Goal: Task Accomplishment & Management: Complete application form

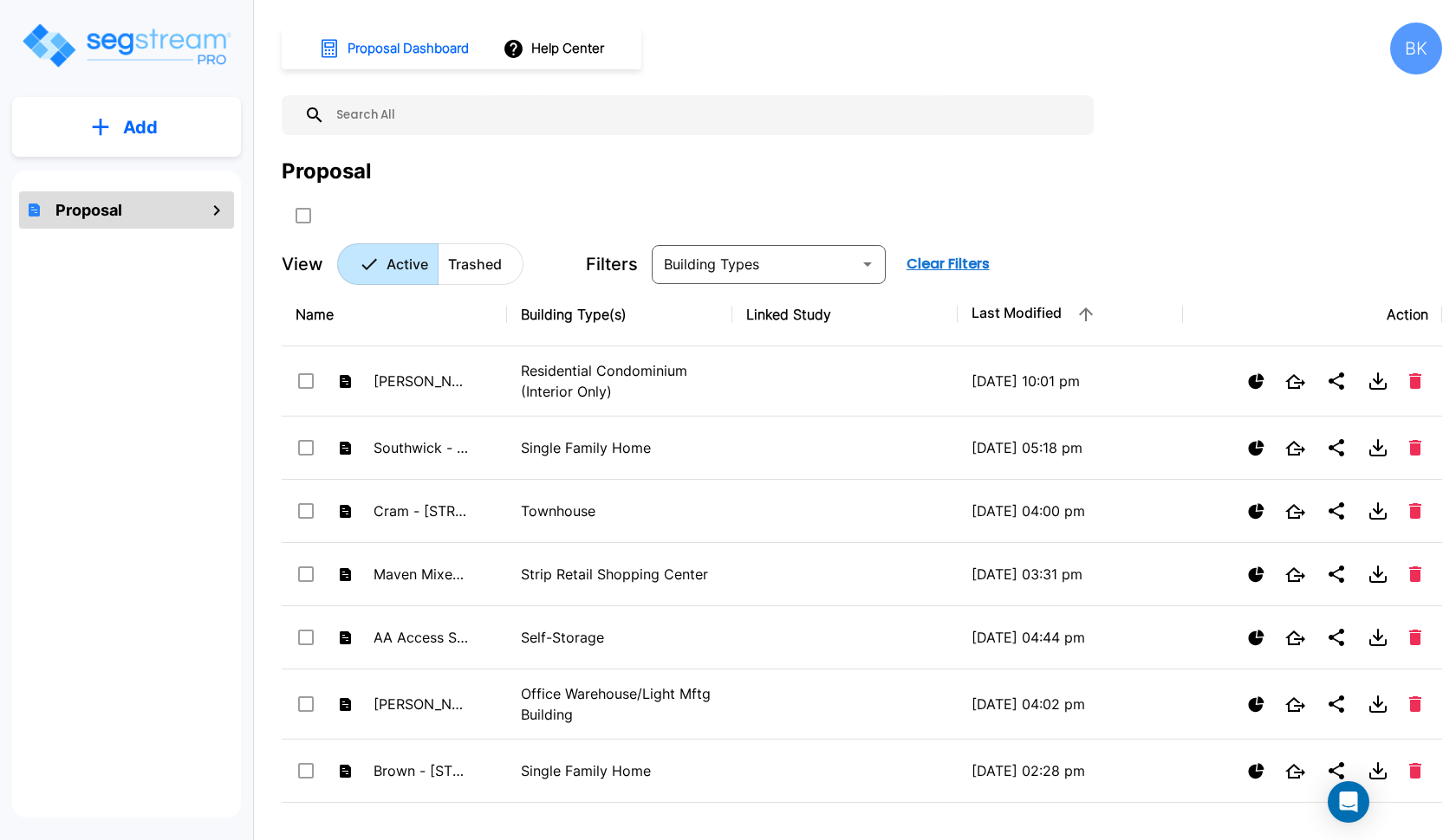
click at [215, 116] on button "Add" at bounding box center [125, 127] width 228 height 51
click at [157, 173] on p "Add Proposal" at bounding box center [137, 174] width 89 height 21
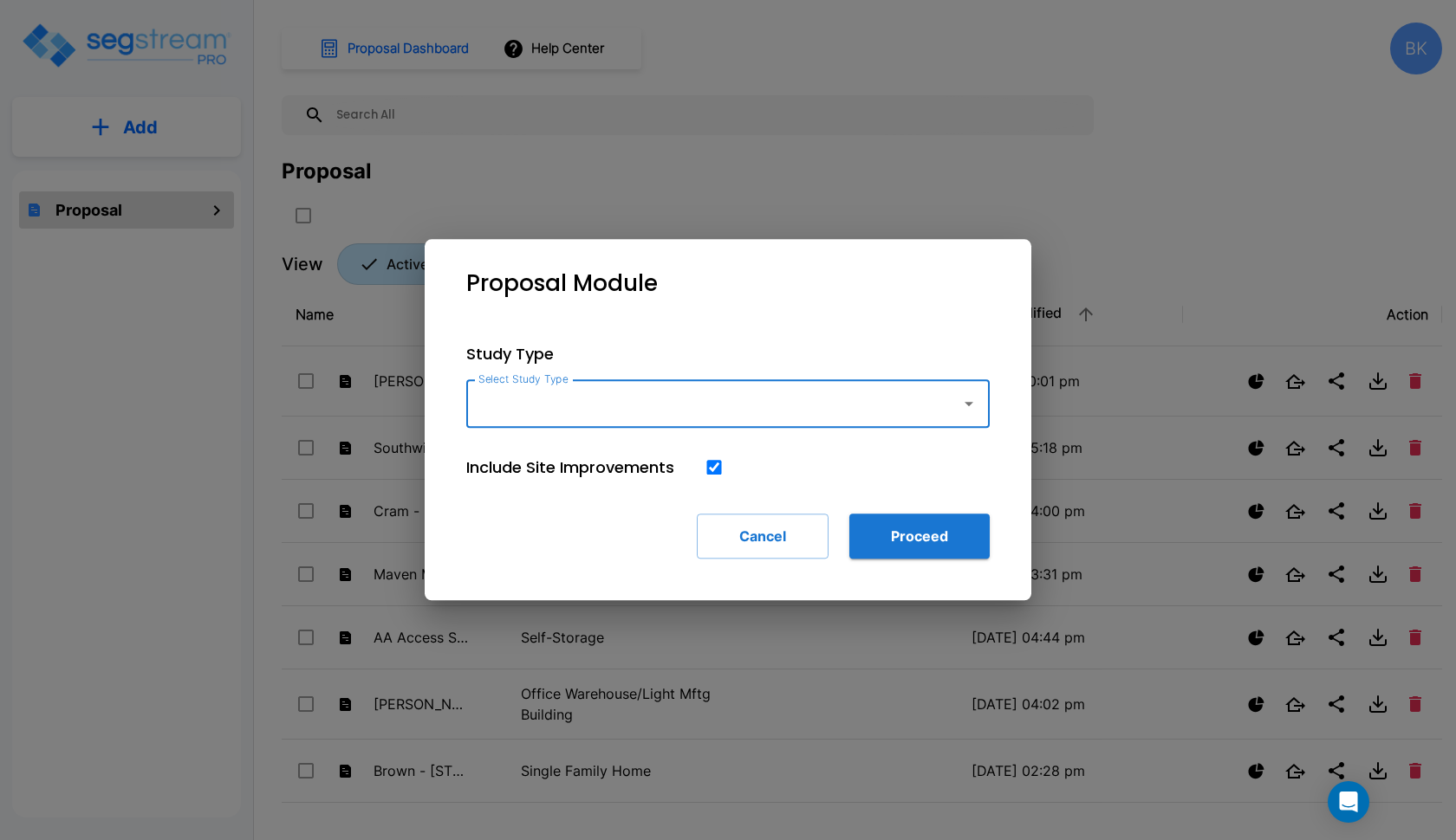
click at [1198, 191] on div at bounding box center [728, 420] width 1456 height 840
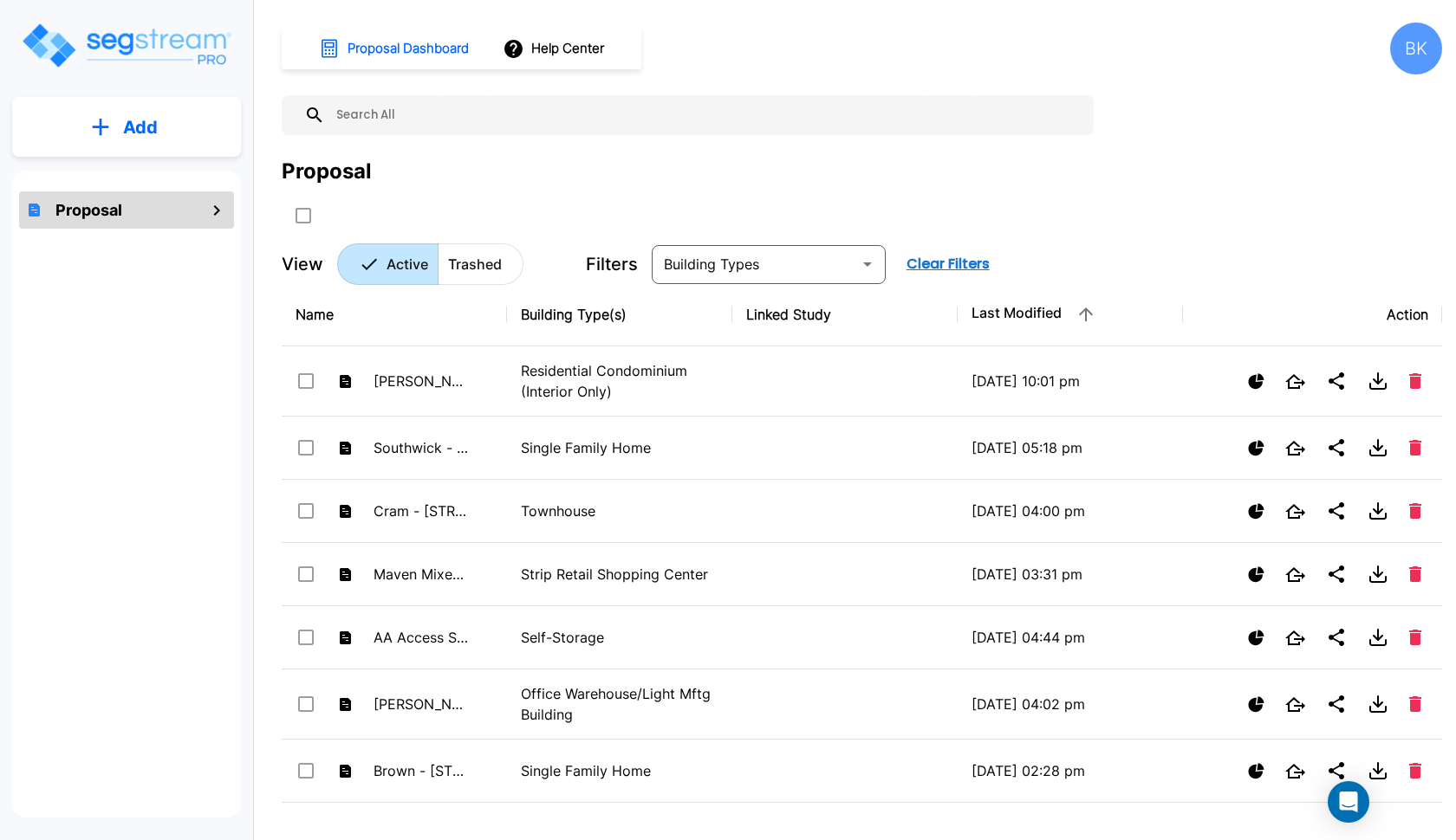
click at [159, 139] on button "Add" at bounding box center [125, 127] width 228 height 51
click at [141, 187] on button "Add Proposal" at bounding box center [126, 175] width 129 height 34
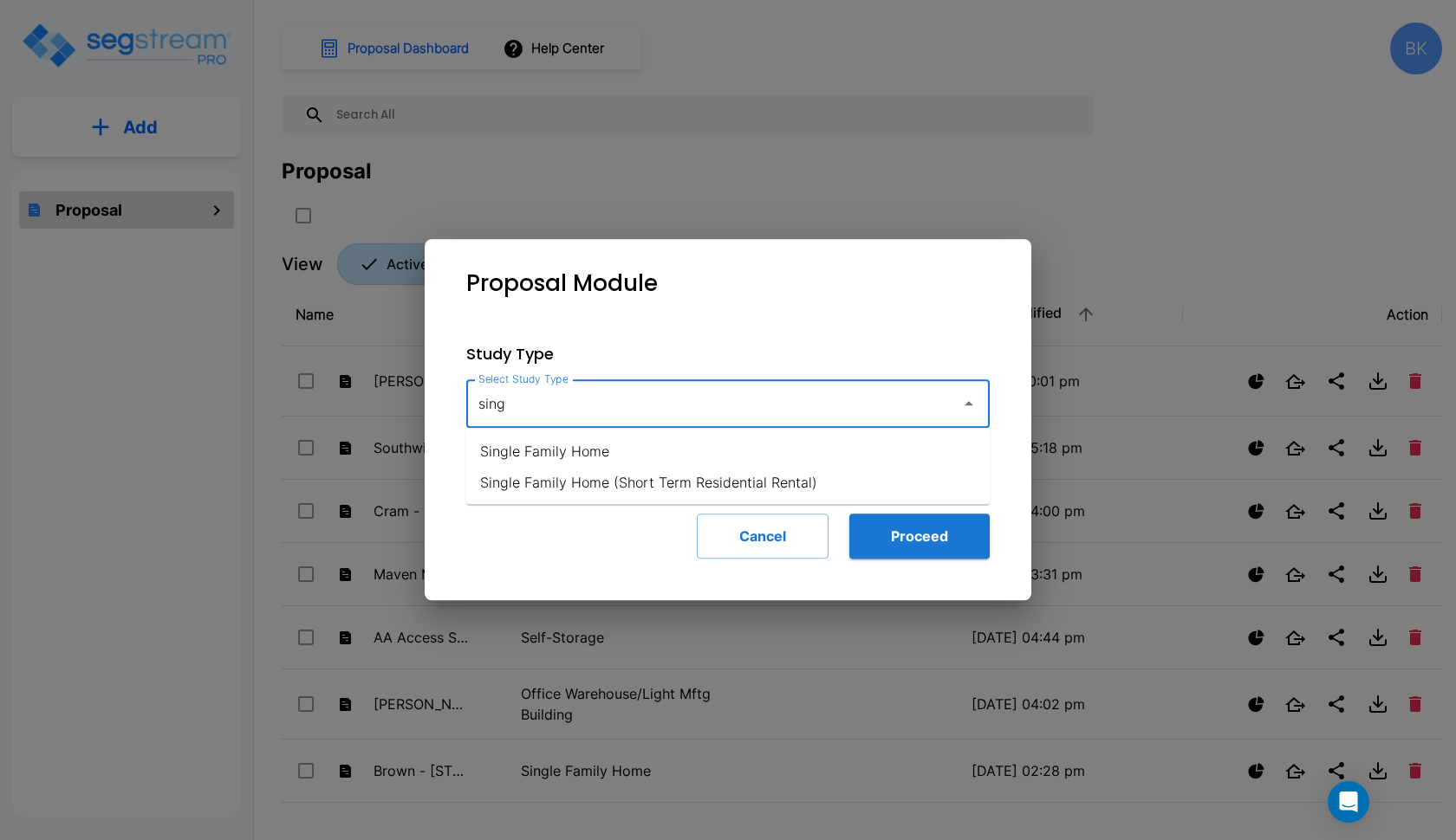
click at [602, 457] on li "Single Family Home" at bounding box center [728, 451] width 524 height 32
type input "Single Family Home"
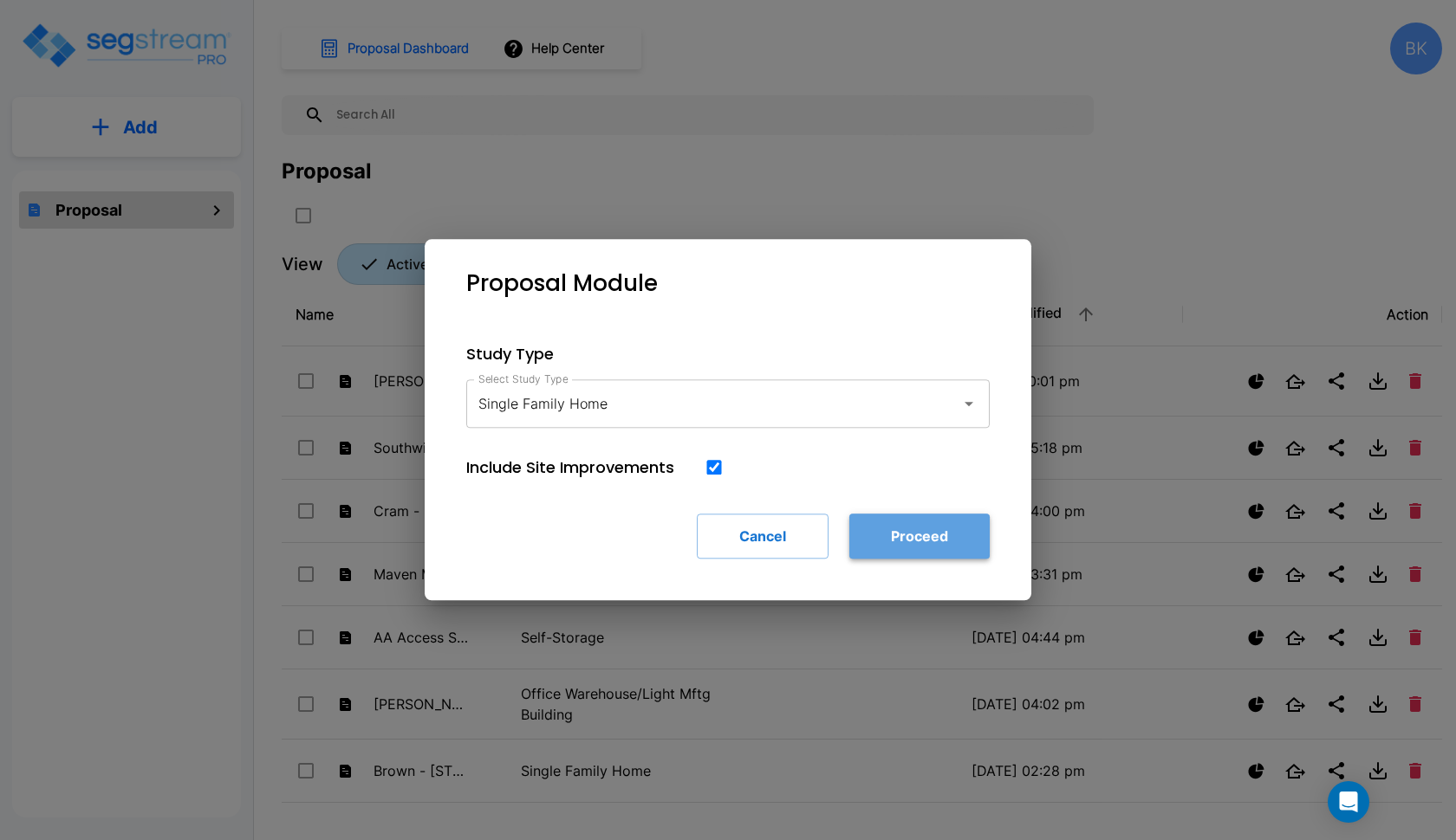
click at [860, 538] on button "Proceed" at bounding box center [920, 536] width 141 height 45
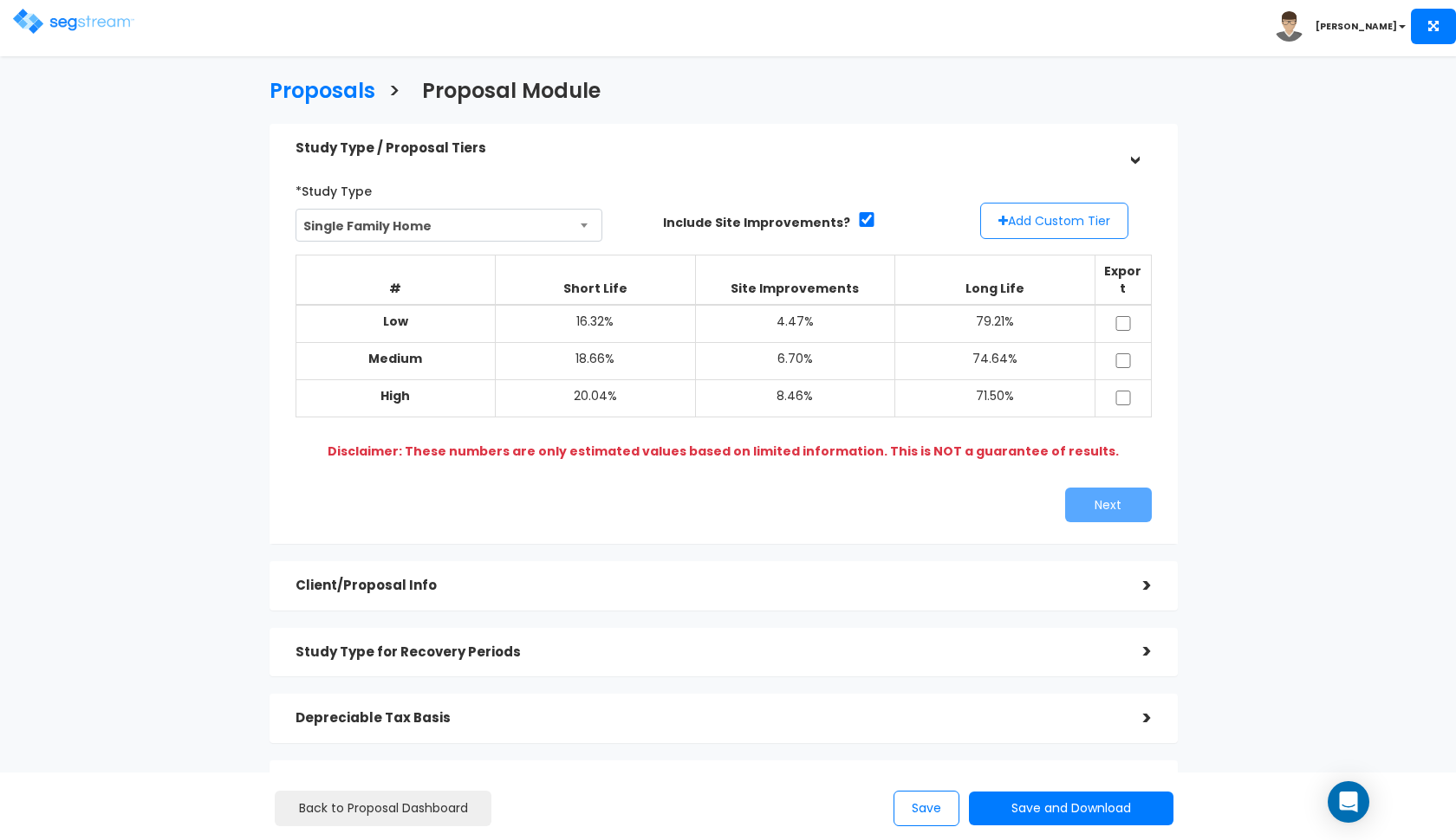
click at [1071, 210] on button "Add Custom Tier" at bounding box center [1054, 221] width 148 height 36
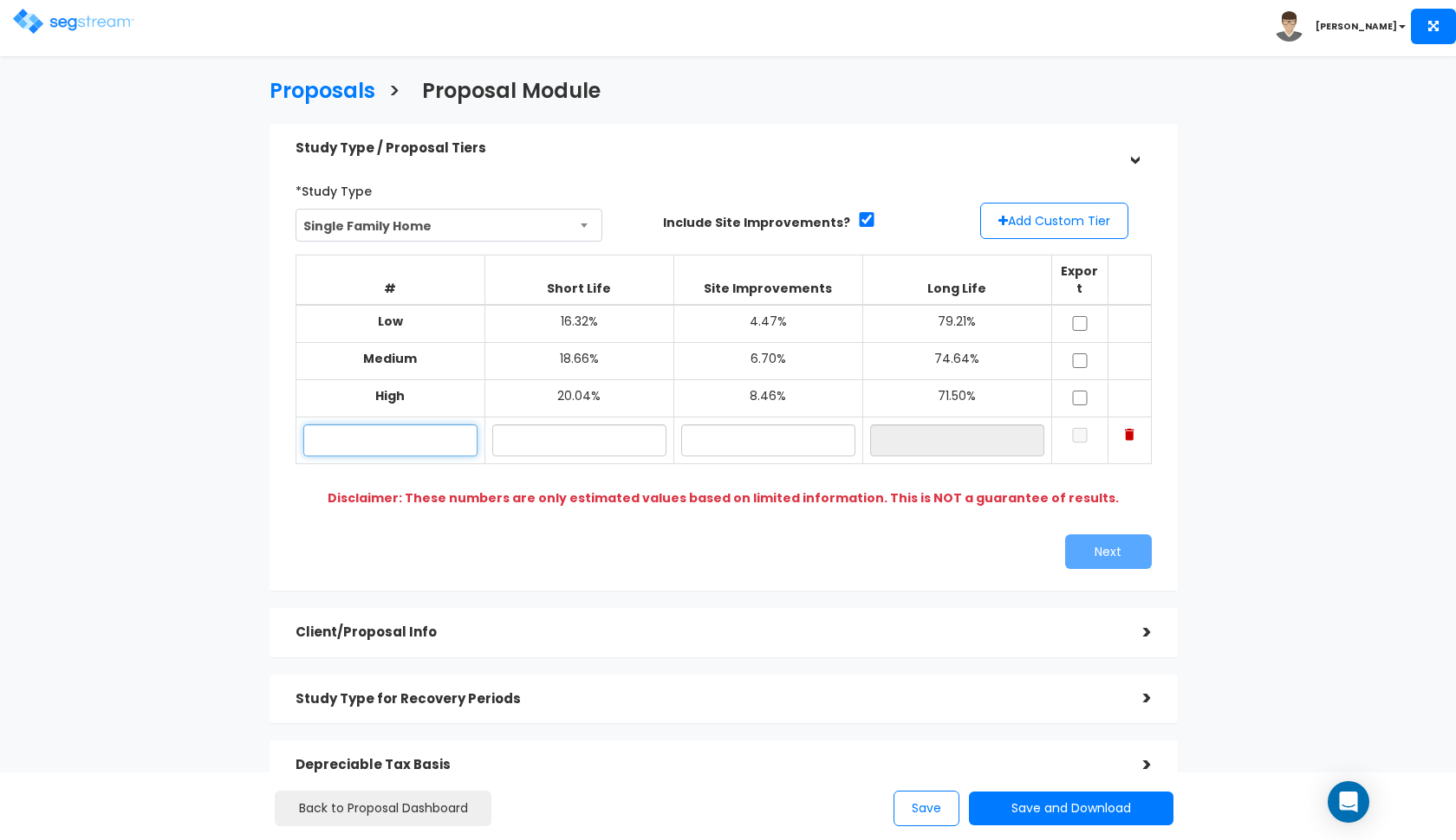
click at [374, 424] on input "text" at bounding box center [390, 440] width 174 height 32
type input "Cahlan"
click at [552, 425] on input "text" at bounding box center [579, 440] width 174 height 32
type input "10.00%"
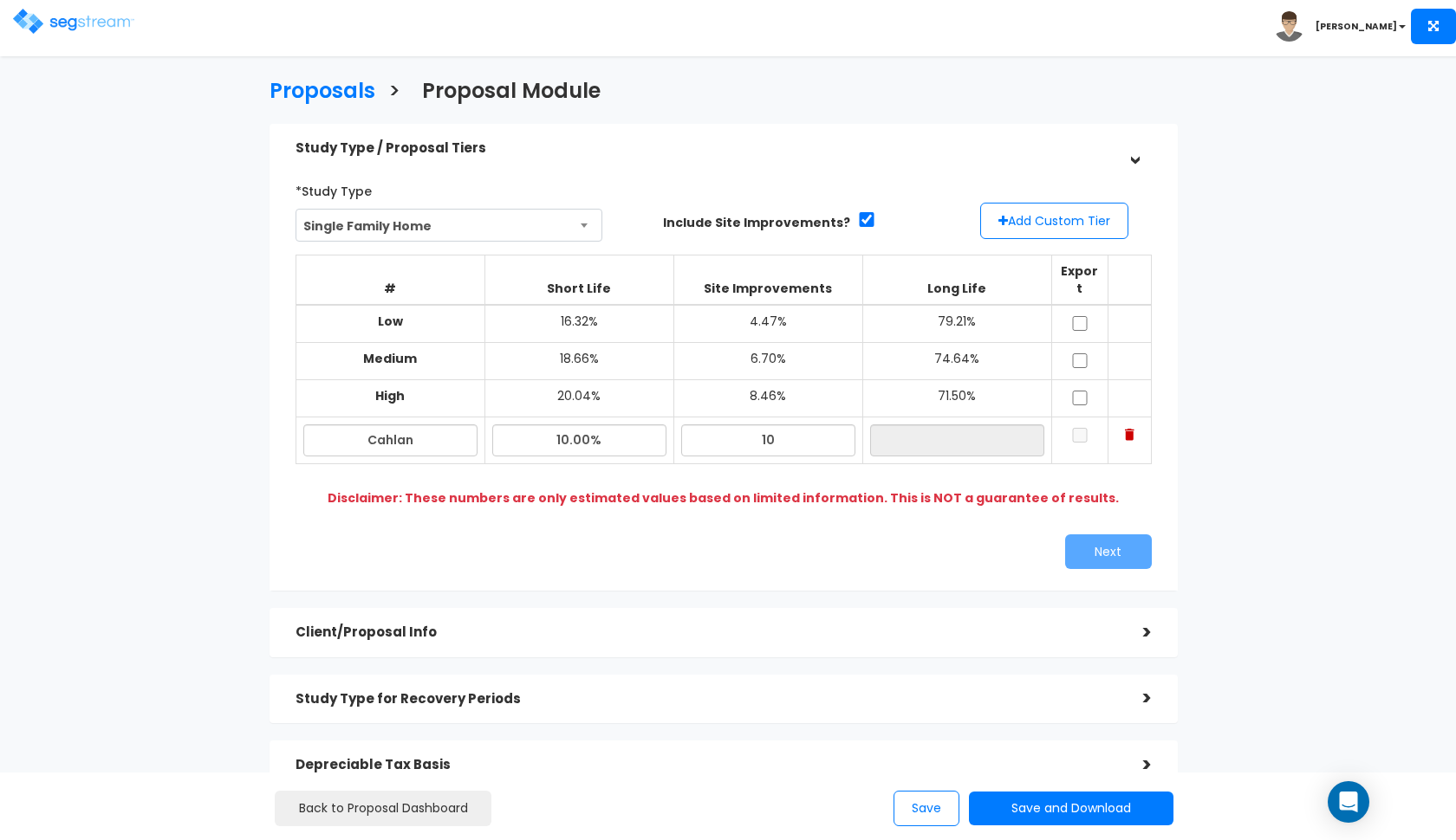
type input "80.00%"
click at [1080, 316] on input "checkbox" at bounding box center [1080, 323] width 17 height 14
checkbox input "true"
click at [1080, 354] on input "checkbox" at bounding box center [1080, 361] width 17 height 14
checkbox input "true"
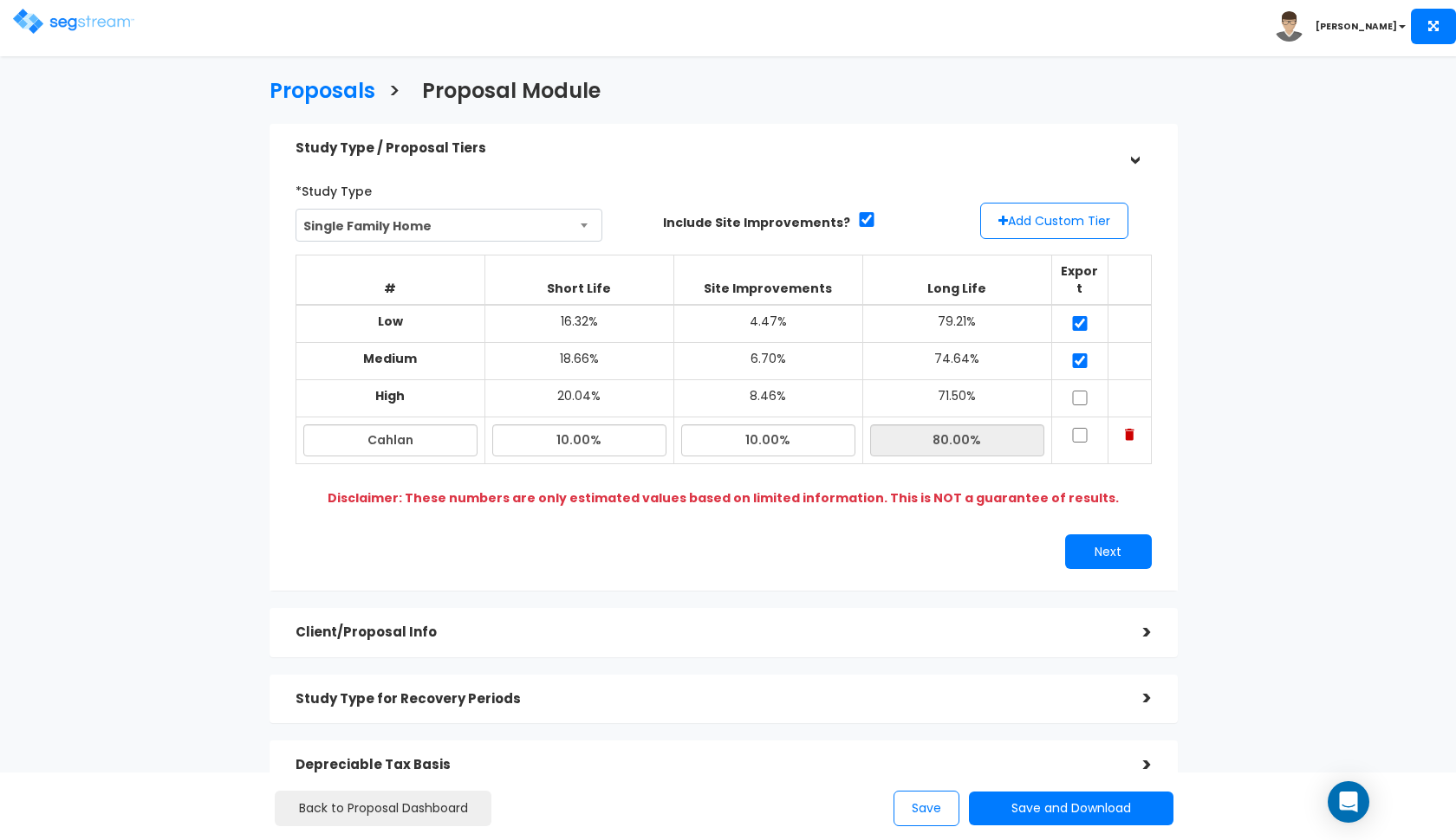
drag, startPoint x: 1080, startPoint y: 371, endPoint x: 1076, endPoint y: 417, distance: 46.2
click at [1076, 417] on tbody "Low 16.32% 4.47% 79.21% Medium 18.66% 6.70% 74.64% High 20.04%" at bounding box center [723, 384] width 856 height 160
click at [1076, 428] on input "checkbox" at bounding box center [1080, 435] width 17 height 14
checkbox input "true"
click at [444, 424] on input "Cahlan" at bounding box center [390, 440] width 174 height 32
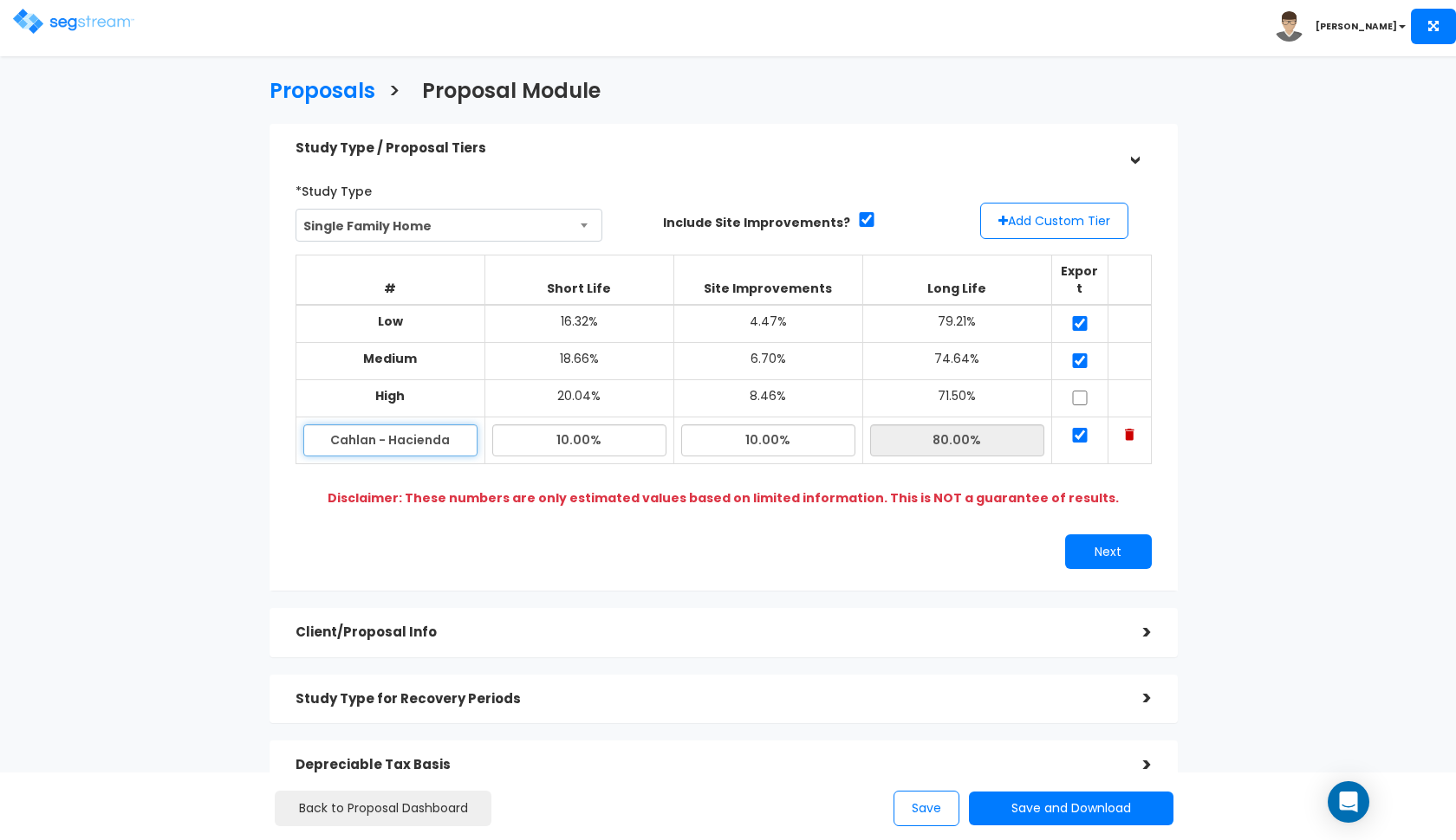
drag, startPoint x: 392, startPoint y: 419, endPoint x: 292, endPoint y: 452, distance: 105.3
click at [292, 452] on div "# Short Life Site Improvements Long Life Export Low 16.32% 4.47% 79.21% Medium …" at bounding box center [724, 369] width 870 height 242
type input "C"
type input "Hacienda"
click at [1110, 534] on button "Next" at bounding box center [1108, 551] width 87 height 34
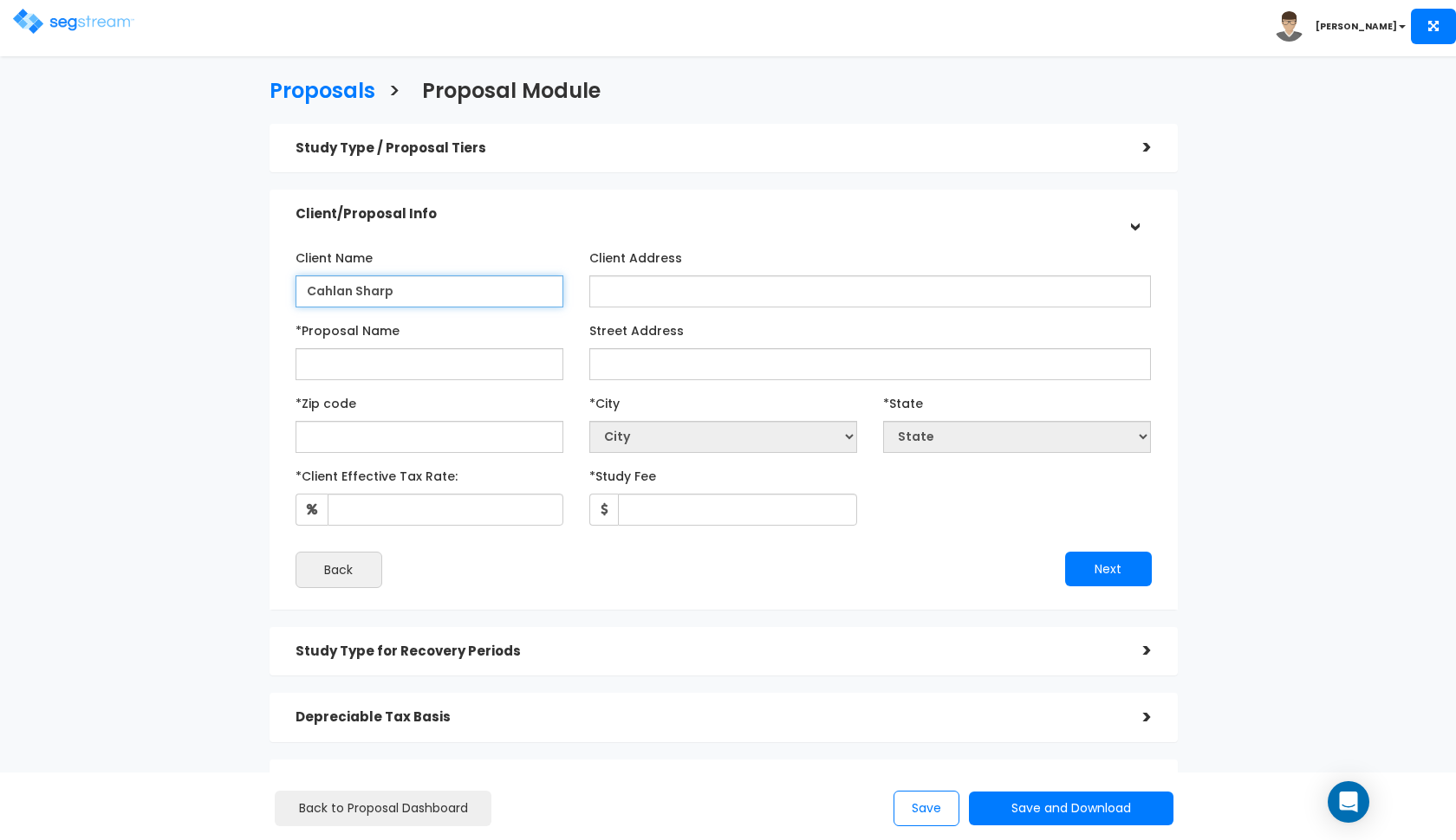
type input "Cahlan Sharp"
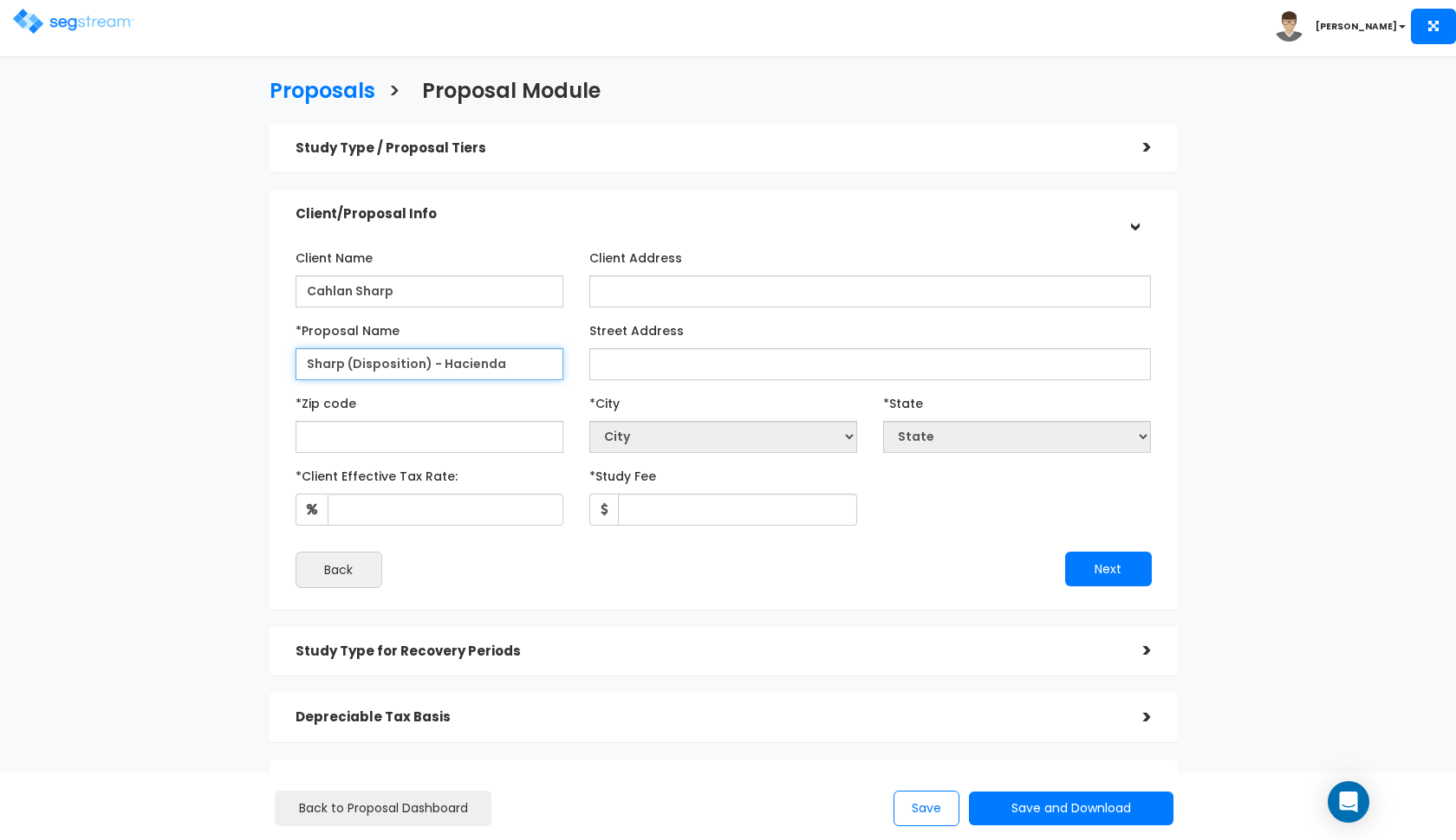
drag, startPoint x: 500, startPoint y: 362, endPoint x: 445, endPoint y: 360, distance: 55.0
click at [445, 360] on input "Sharp (Disposition) - Hacienda" at bounding box center [429, 365] width 268 height 32
click at [499, 360] on input "Sharp (Disposition) - Hacienda" at bounding box center [429, 365] width 268 height 32
type input "Sharp (Disposition) - 3961 S 1100 W"
drag, startPoint x: 437, startPoint y: 357, endPoint x: 541, endPoint y: 361, distance: 104.1
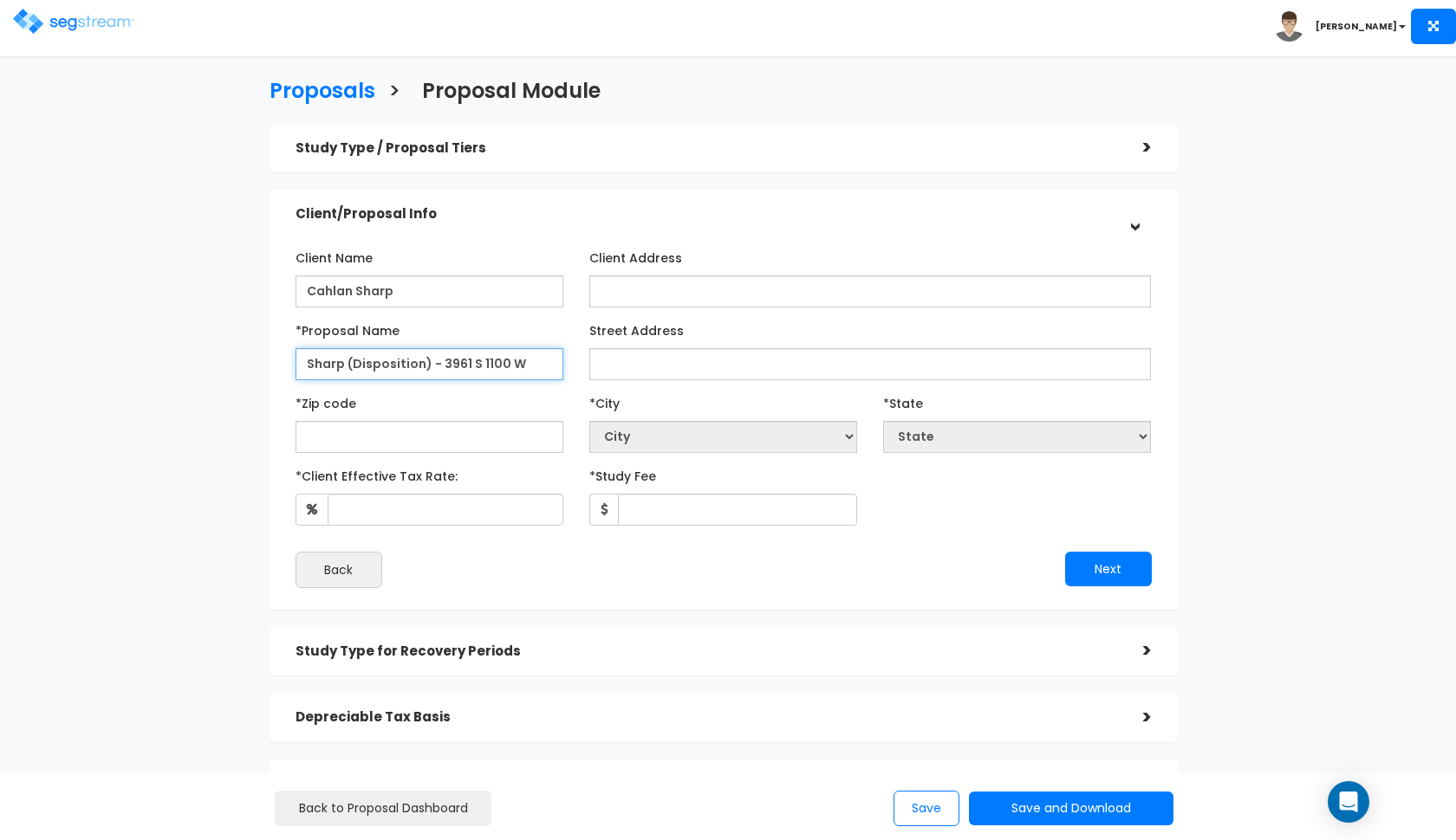
click at [541, 361] on input "Sharp (Disposition) - 3961 S 1100 W" at bounding box center [429, 365] width 268 height 32
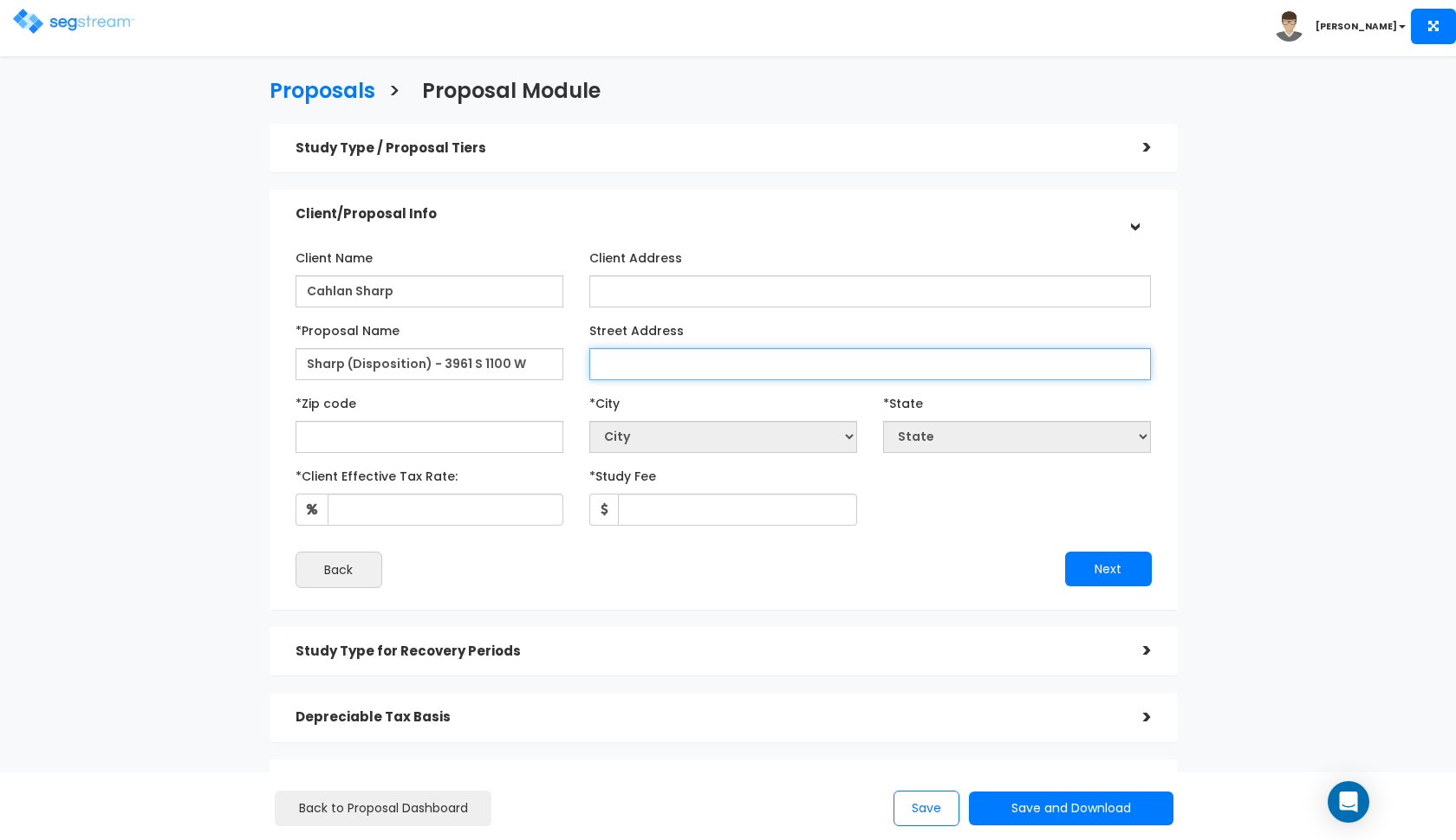
click at [648, 351] on input "Street Address" at bounding box center [870, 365] width 562 height 32
paste input "3961 S 1100 W"
type input "3961 S 1100 W"
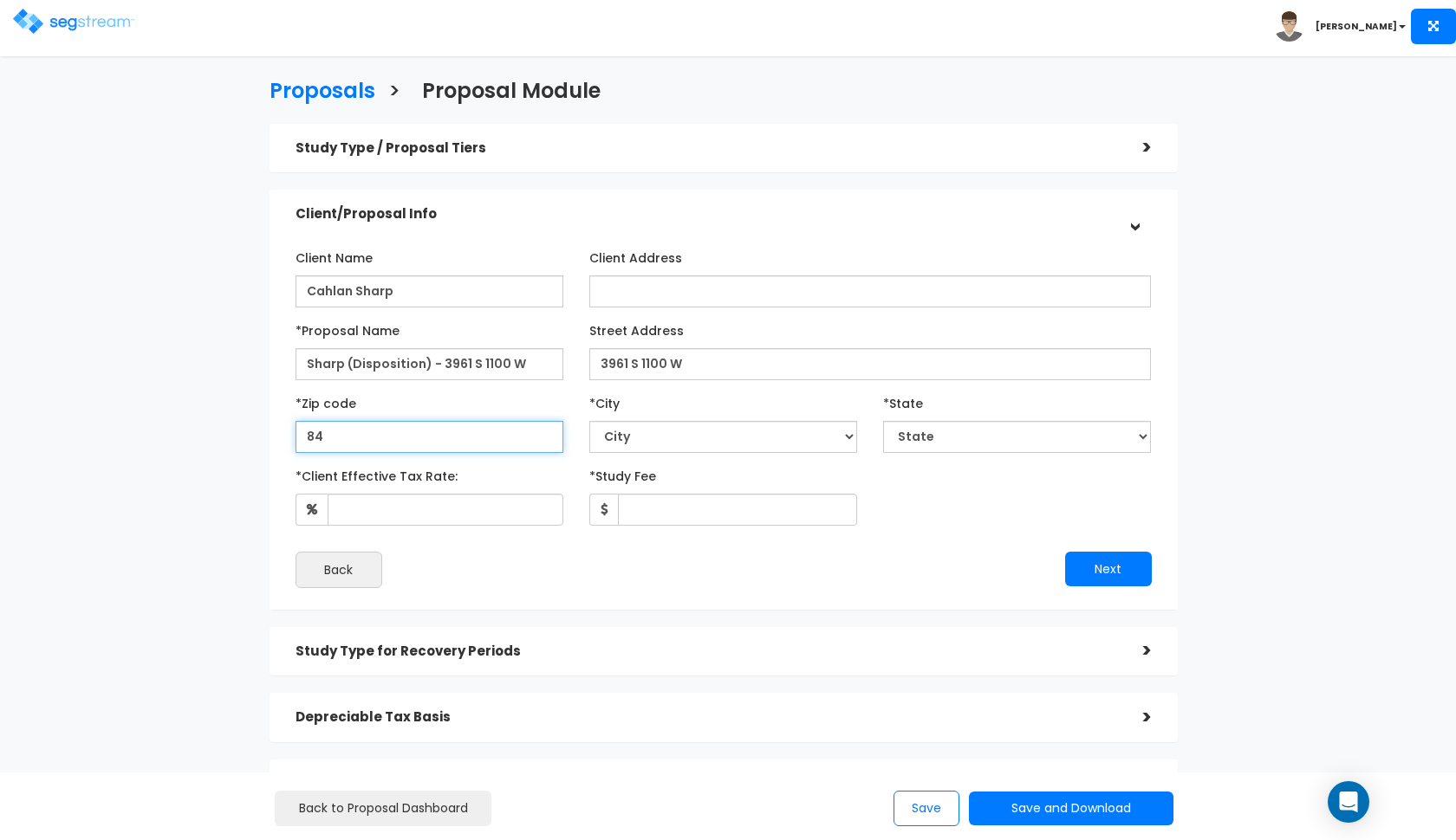
type input "847"
select select "UT"
type input "84737"
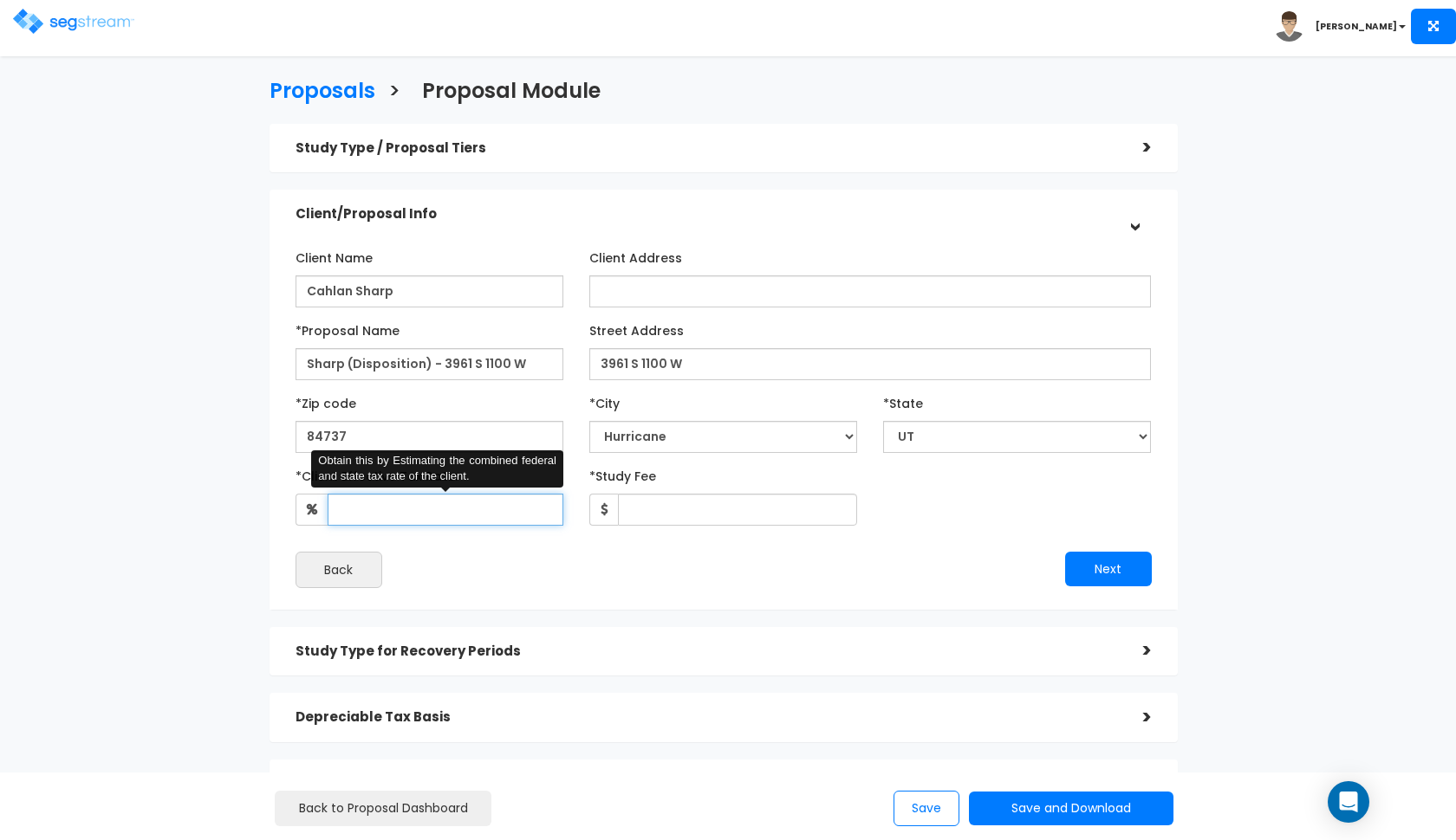
click at [407, 517] on input "*Client Effective Tax Rate:" at bounding box center [445, 510] width 236 height 32
type input "32"
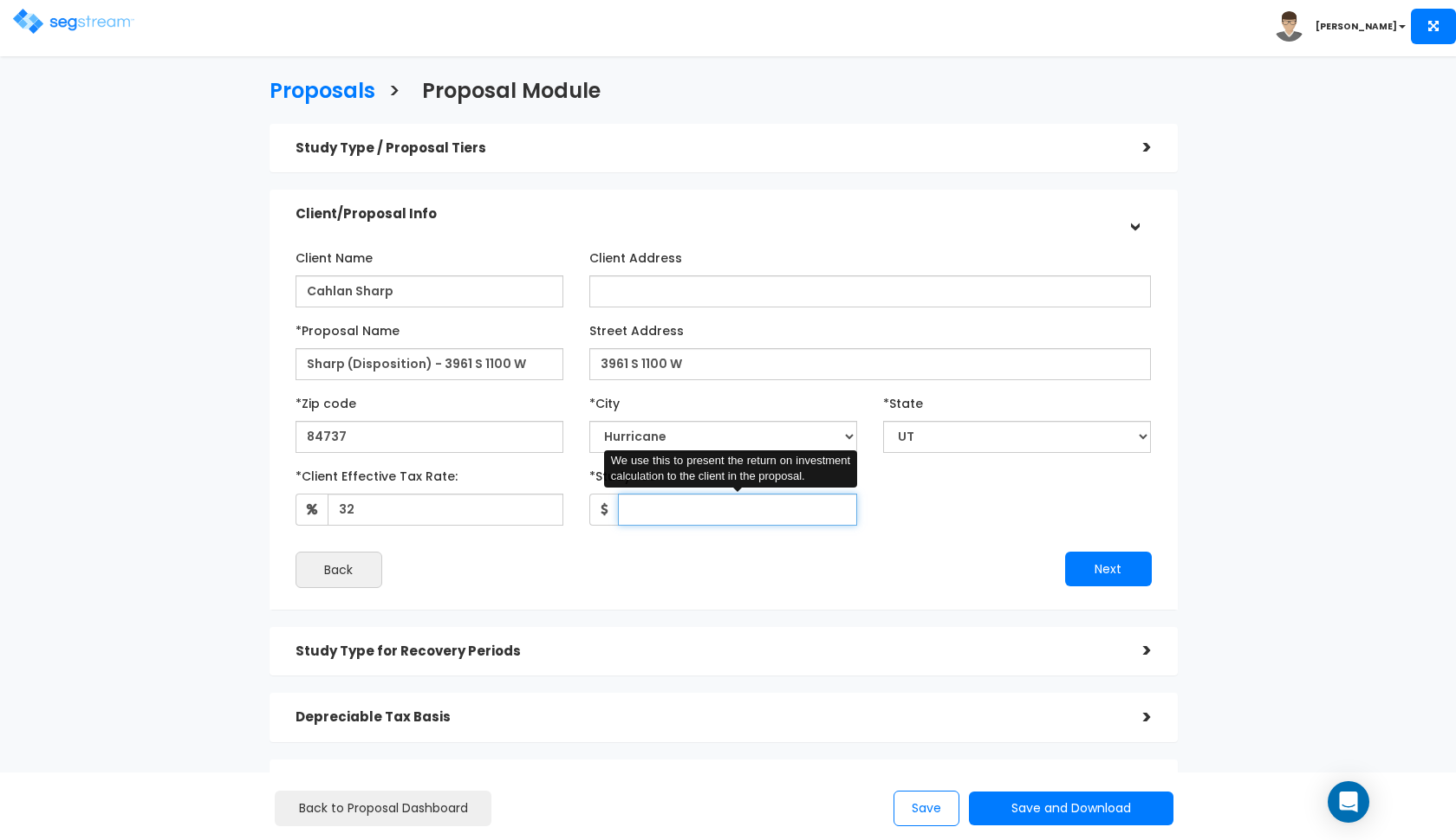
click at [662, 517] on input "*Study Fee" at bounding box center [737, 510] width 239 height 32
type input "2,000"
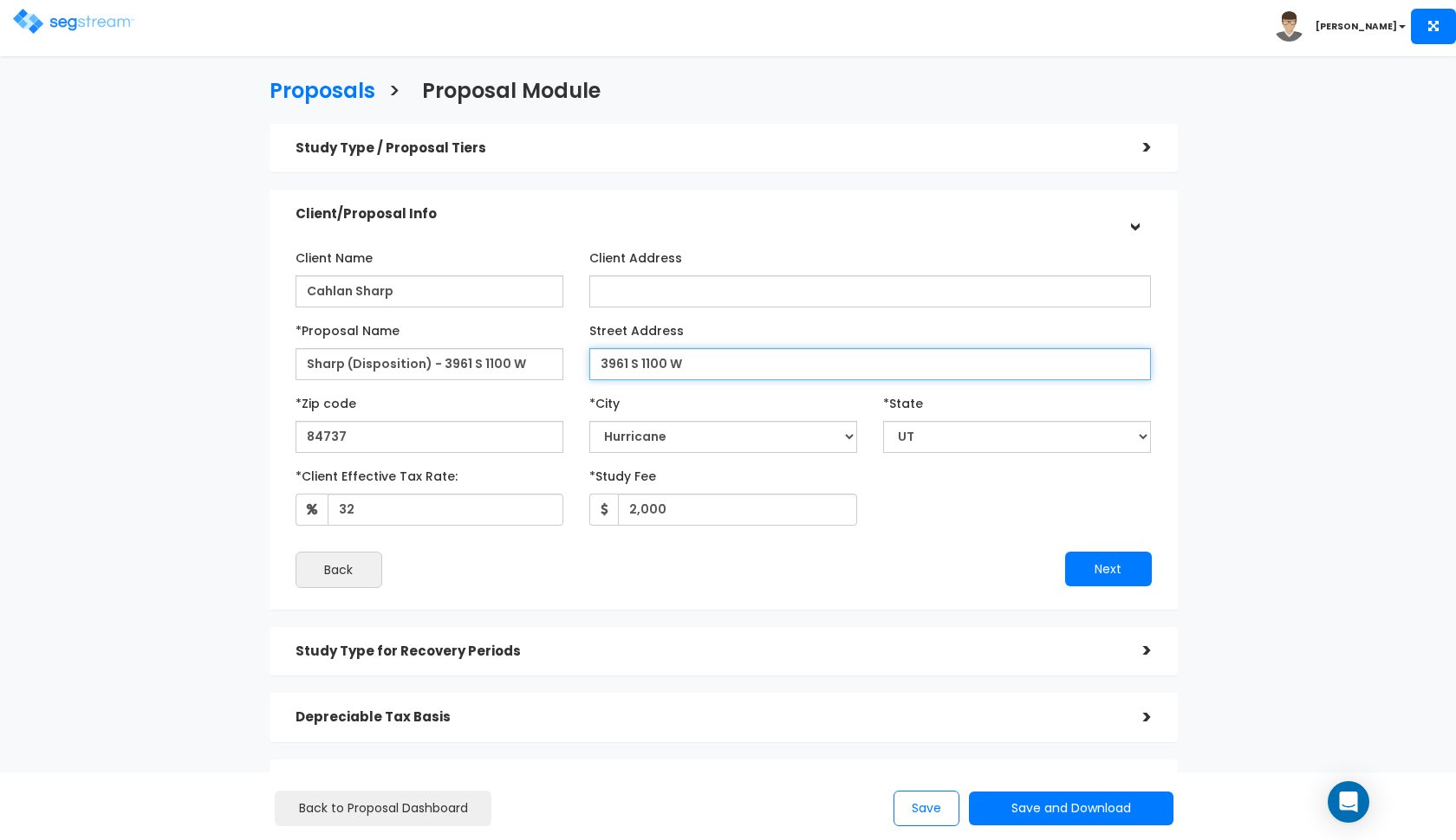
drag, startPoint x: 709, startPoint y: 358, endPoint x: 540, endPoint y: 361, distance: 169.0
click at [543, 361] on div "*Proposal Name Sharp (Disposition) - 3961 S 1100 W Street Address 3961 S 1100 W" at bounding box center [723, 347] width 882 height 64
click at [429, 154] on h5 "Study Type / Proposal Tiers" at bounding box center [706, 148] width 821 height 14
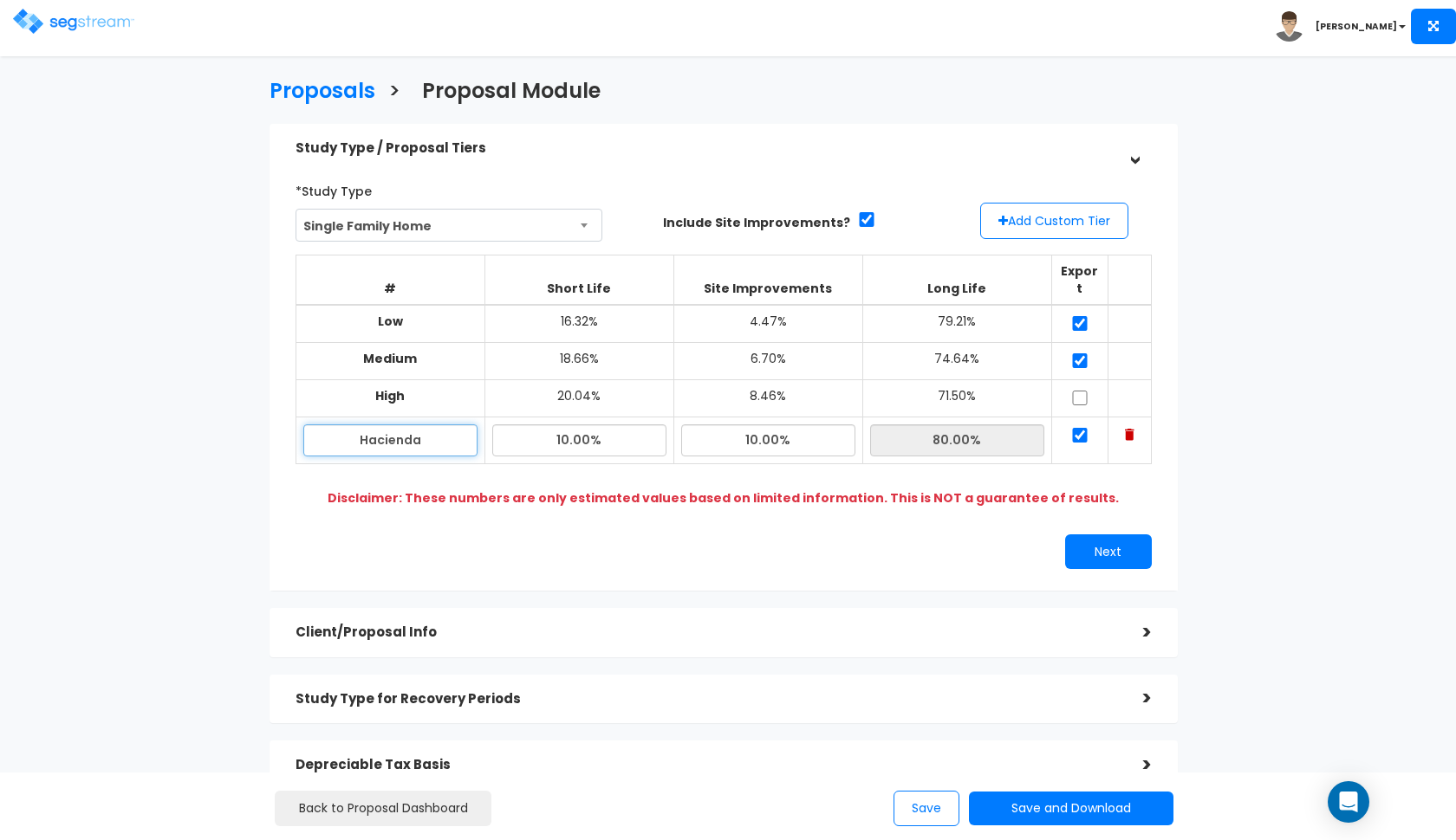
click at [422, 424] on input "Hacienda" at bounding box center [390, 440] width 174 height 32
paste input "3961 S 1100 W"
type input "3961 S 1100 W"
click at [618, 137] on div "Study Type / Proposal Tiers" at bounding box center [706, 149] width 821 height 32
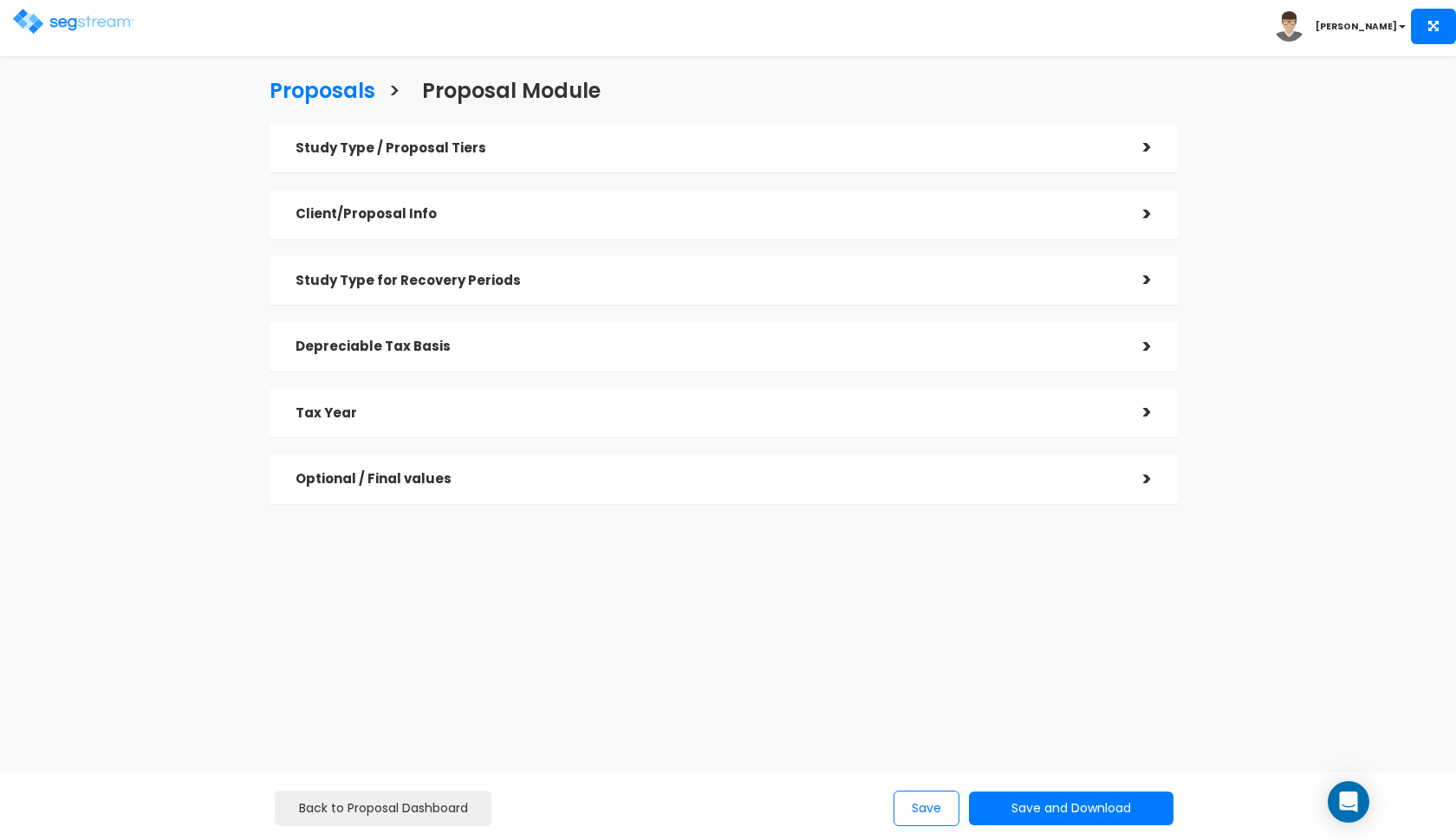
click at [544, 296] on div "Study Type for Recovery Periods >" at bounding box center [724, 281] width 908 height 50
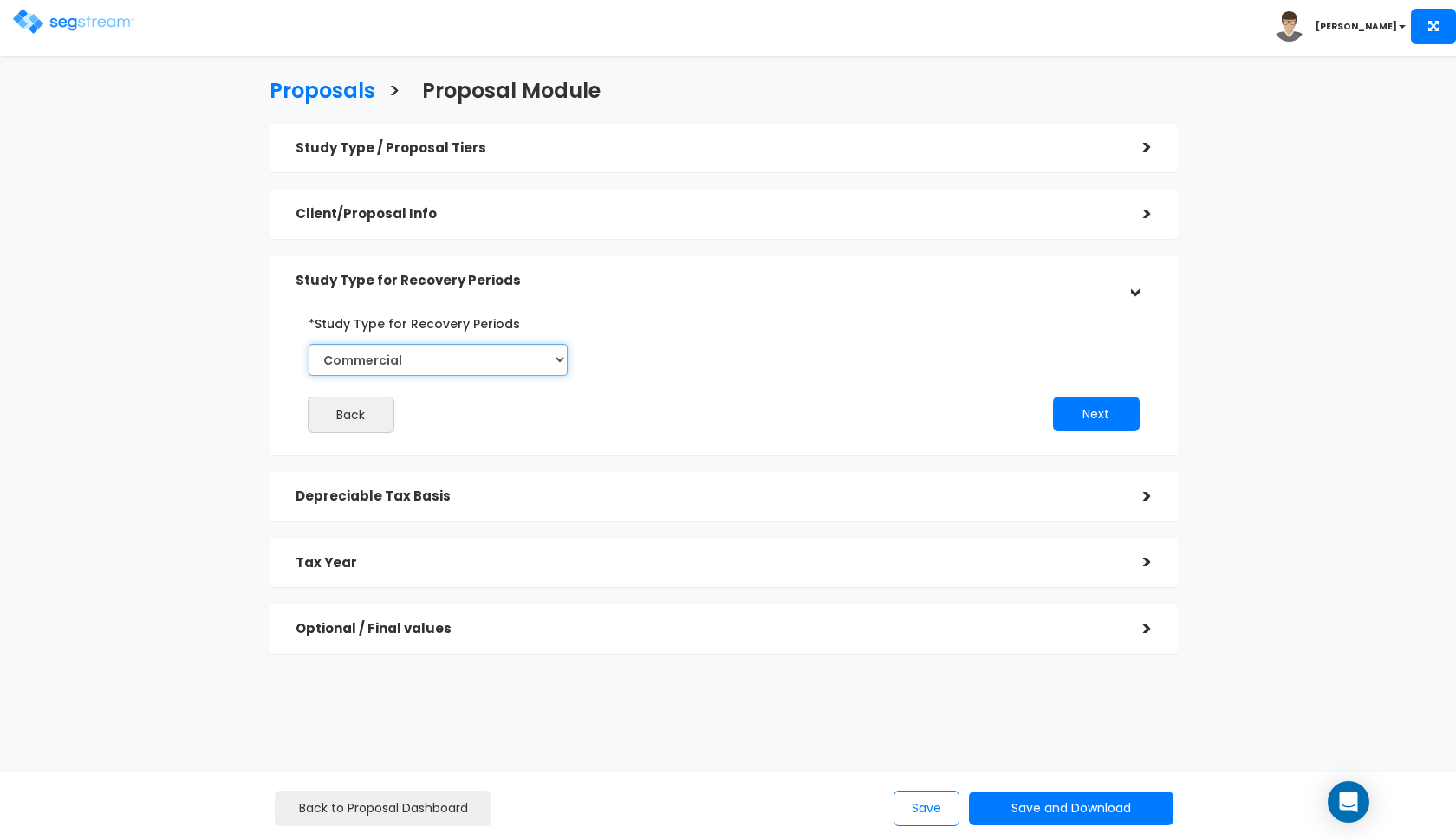
select select "Residential"
click at [1087, 406] on button "Next" at bounding box center [1096, 414] width 87 height 34
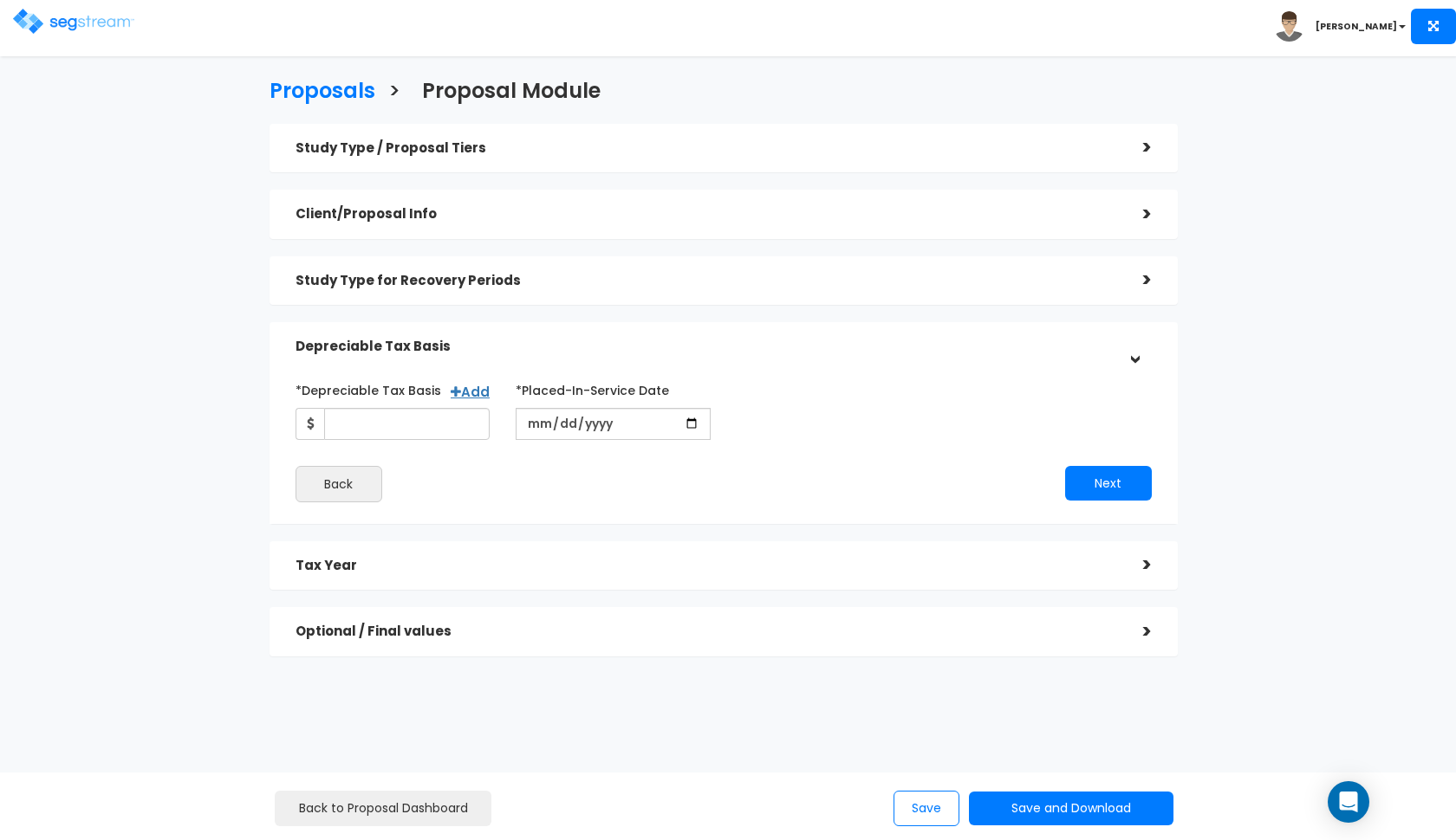
click at [413, 438] on div "*Depreciable Tax Basis Add *Placed-In-Service Date Back Next" at bounding box center [723, 439] width 857 height 126
click at [413, 435] on input "*Depreciable Tax Basis" at bounding box center [407, 424] width 166 height 32
type input "2,565,038"
click at [536, 422] on input "date" at bounding box center [613, 424] width 195 height 32
click at [559, 425] on input "2025-06-01" at bounding box center [613, 424] width 195 height 32
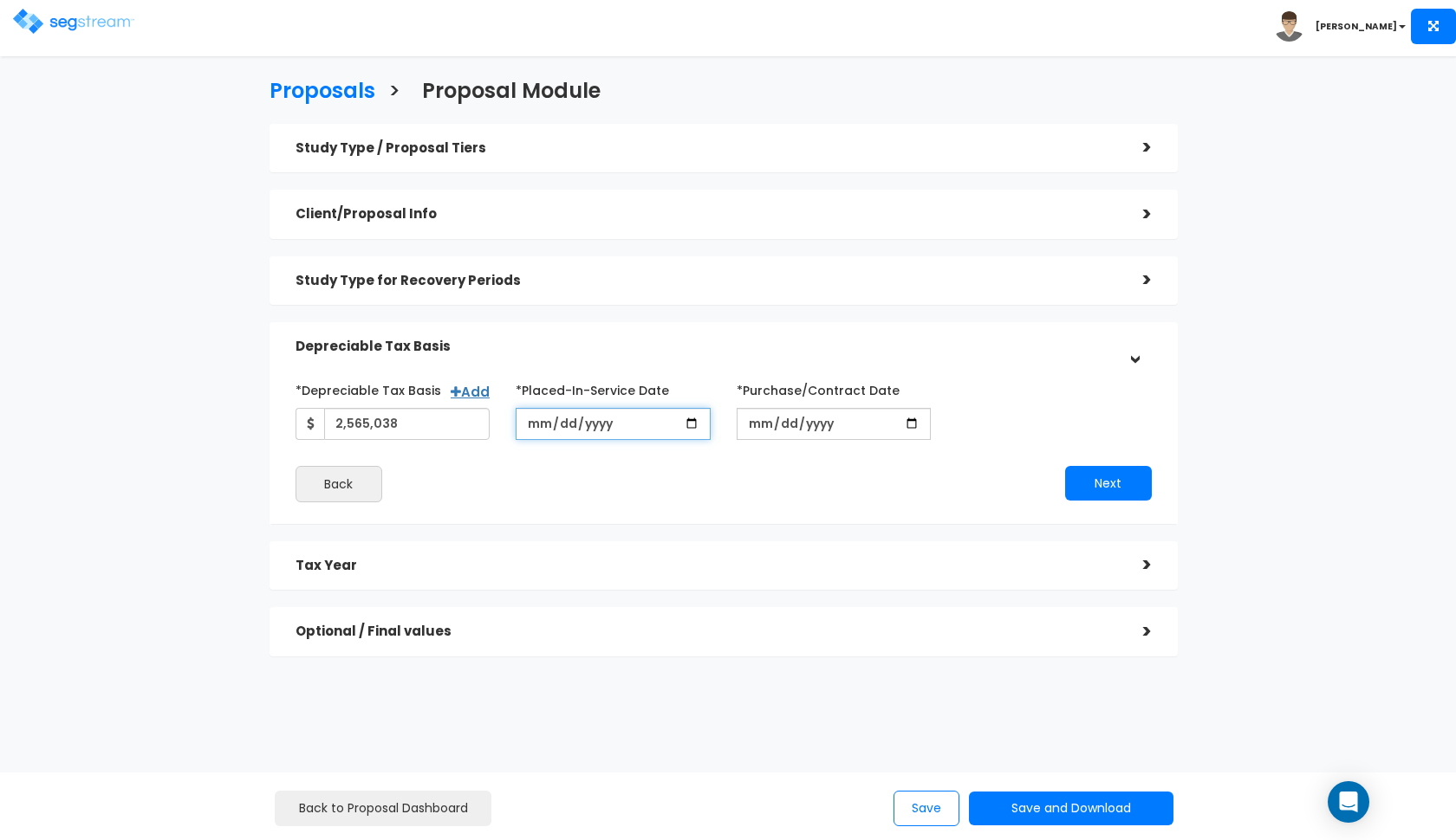
click at [597, 427] on input "2025-06-24" at bounding box center [613, 424] width 195 height 32
type input "[DATE]"
click at [756, 424] on div "*Depreciable Tax Basis Add 2,565,038 *Placed-In-Service Date 2024-06-24 *Purcha…" at bounding box center [723, 408] width 882 height 64
click at [1118, 484] on button "Next" at bounding box center [1108, 484] width 87 height 34
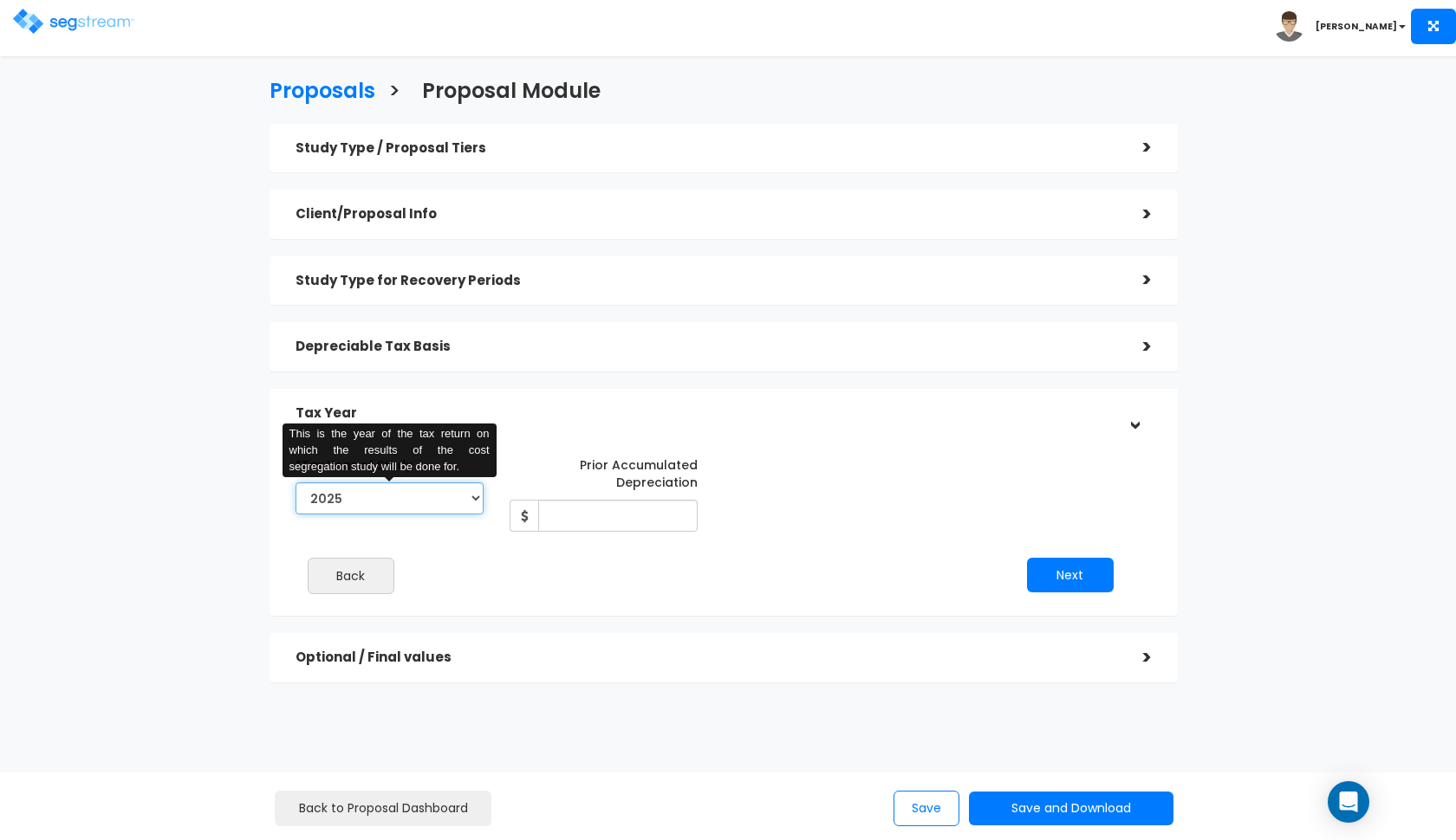
select select "2024"
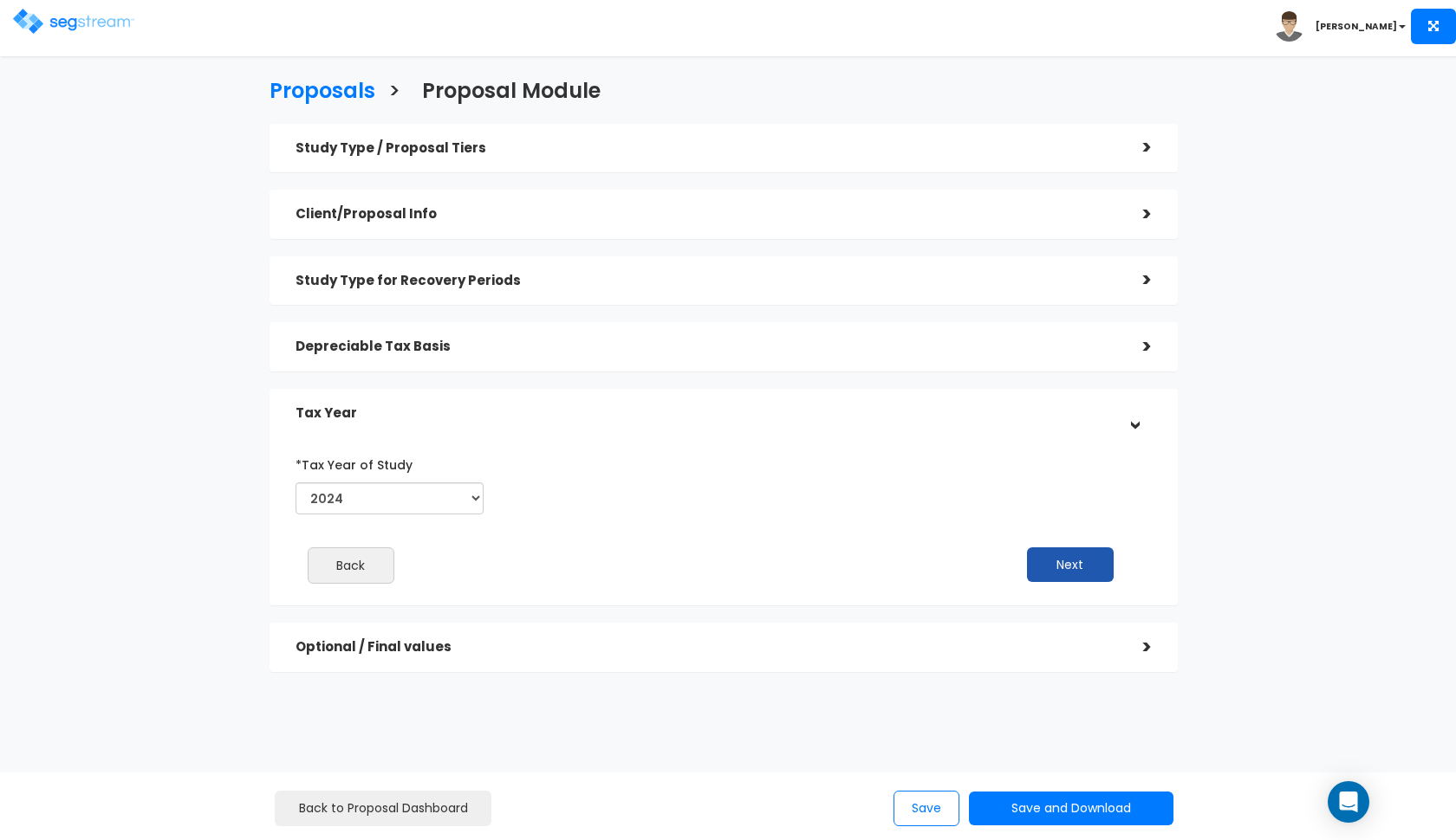
click at [1059, 561] on button "Next" at bounding box center [1071, 565] width 87 height 34
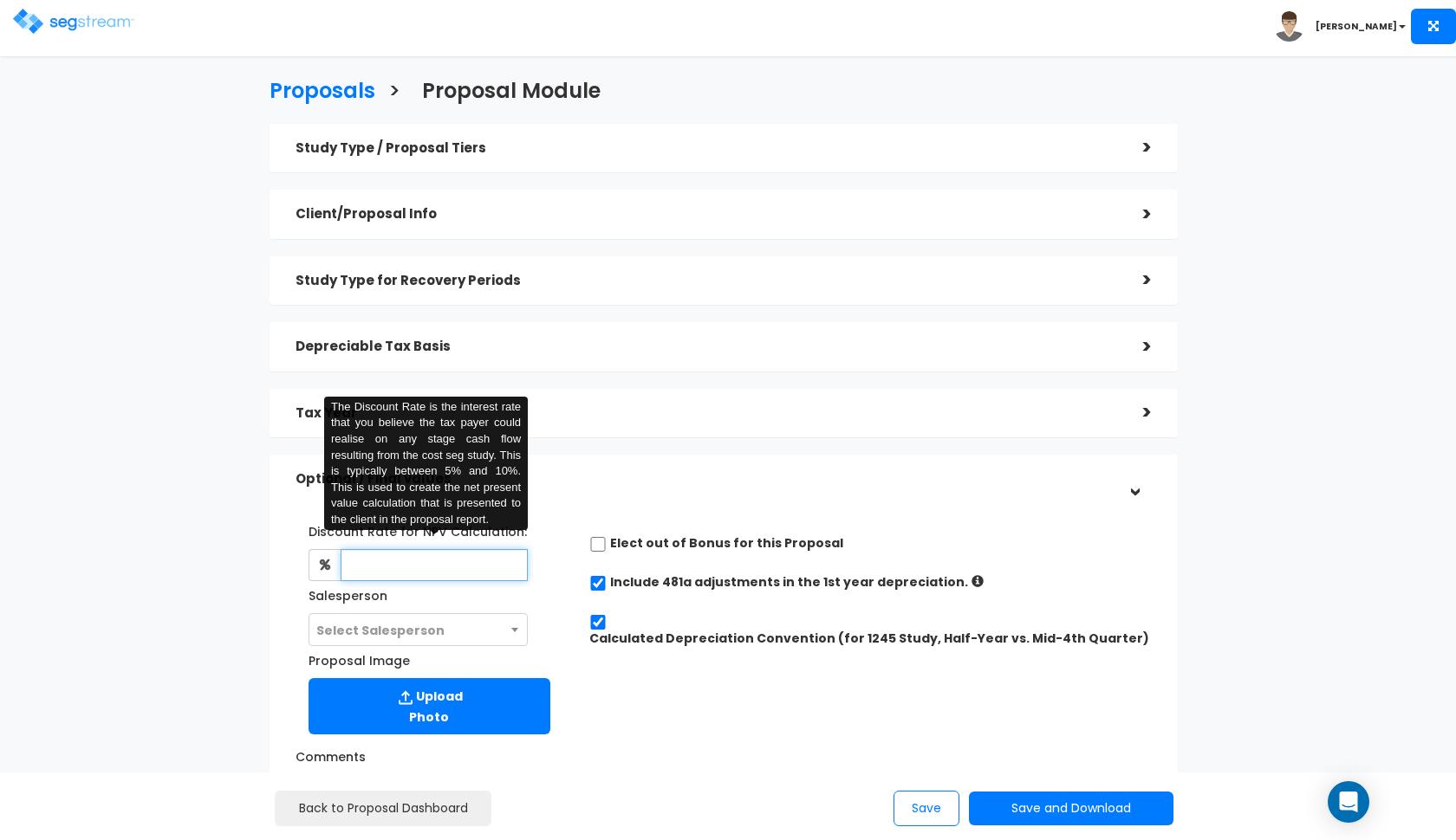
click at [468, 568] on input "text" at bounding box center [434, 566] width 188 height 32
type input "8"
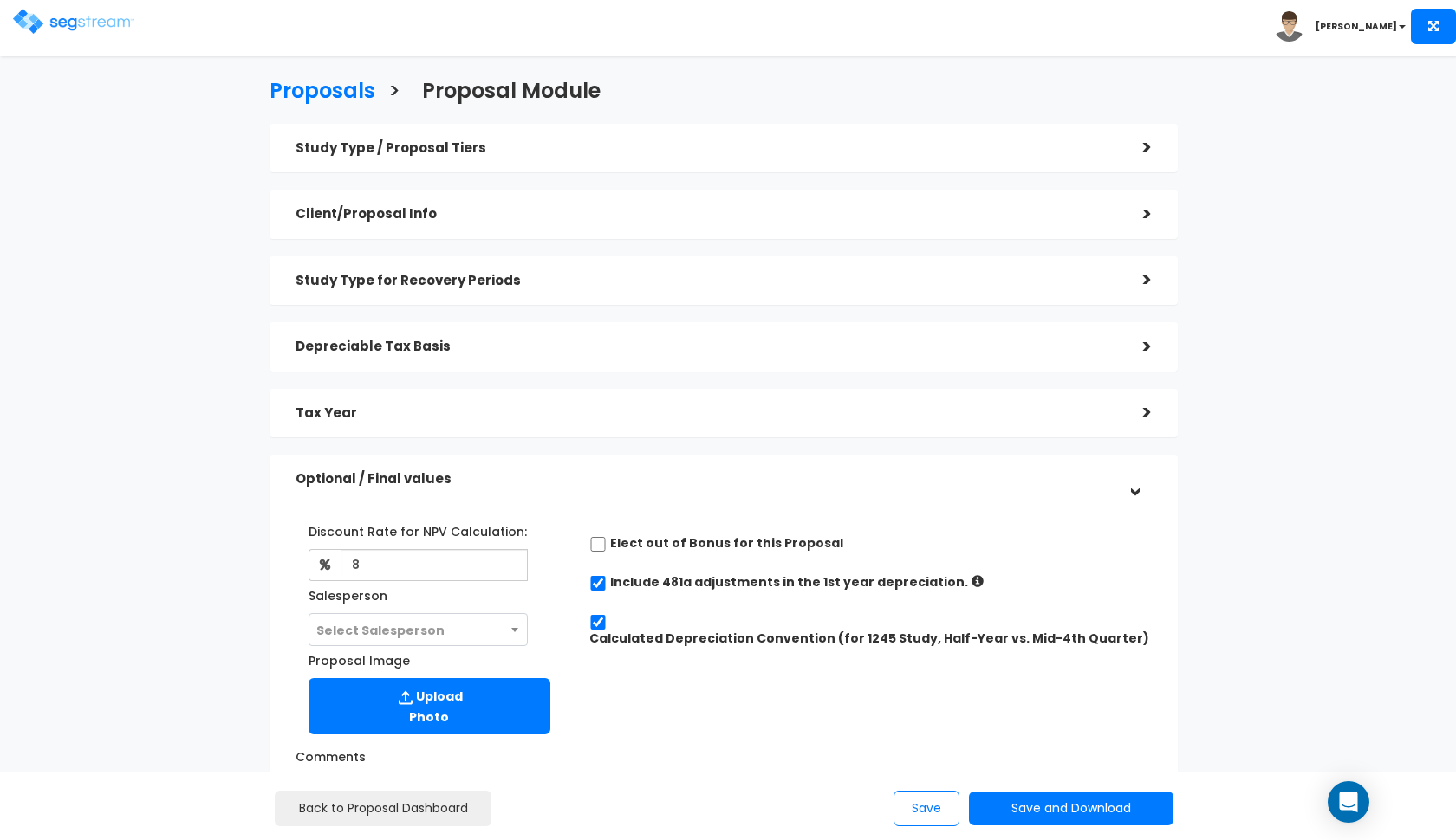
click at [576, 534] on div "Elect out of Bonus for this Proposal" at bounding box center [870, 545] width 589 height 22
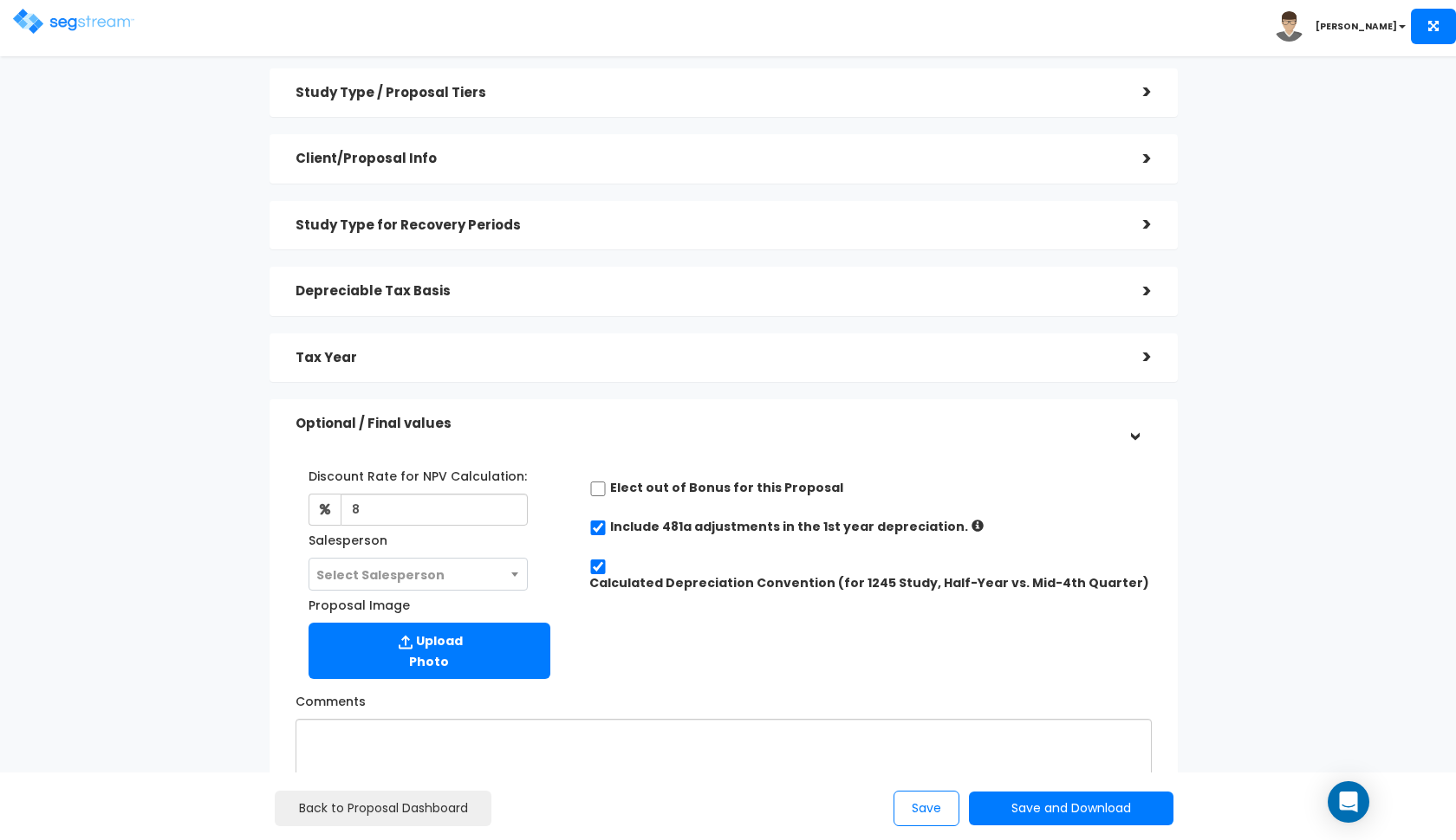
scroll to position [60, 0]
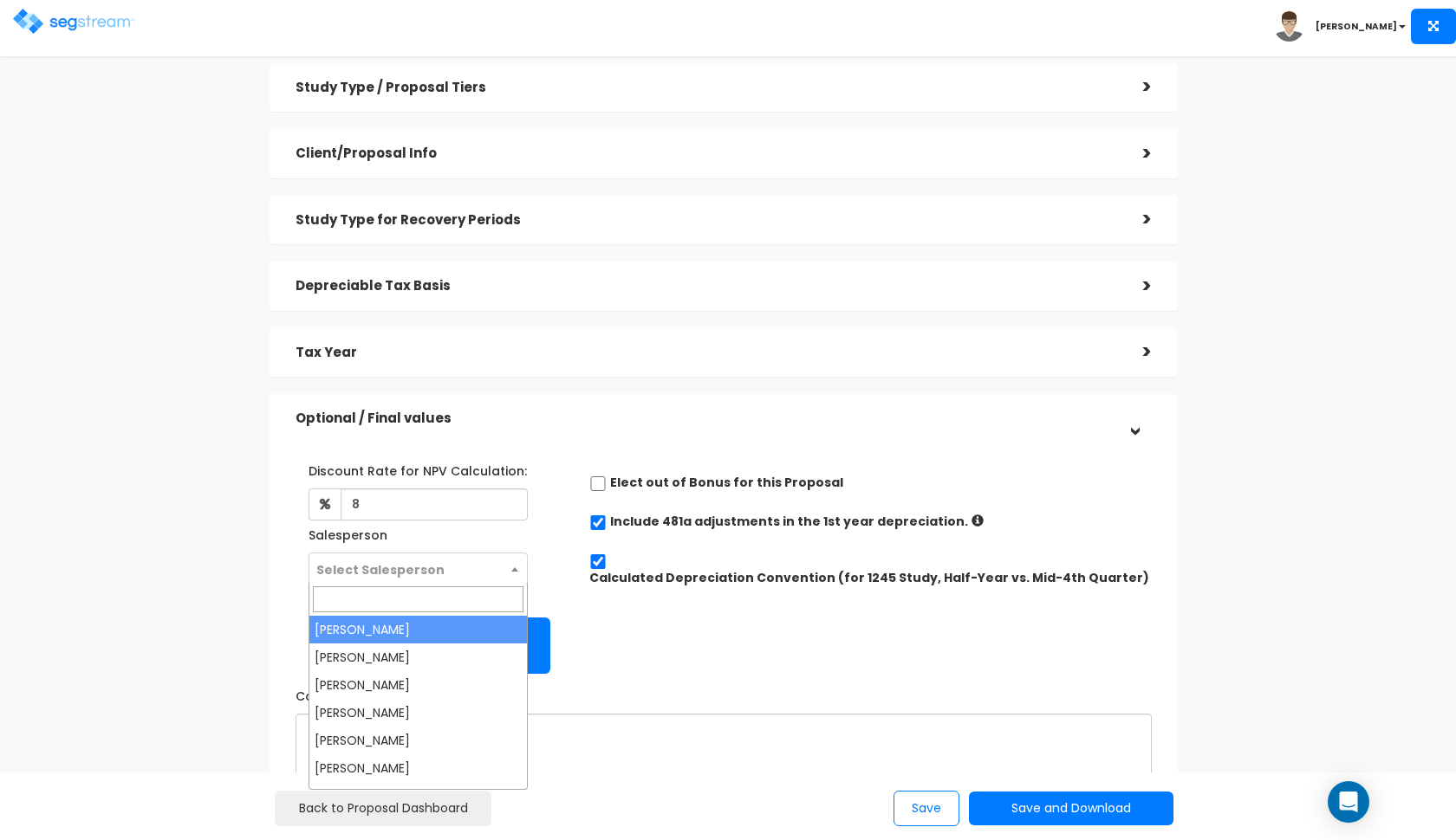
click at [501, 568] on span "Select Salesperson" at bounding box center [419, 569] width 218 height 32
click at [569, 573] on div "Discount Rate for NPV Calculation: 8 Salesperson Select Salesperson Proposal Im…" at bounding box center [429, 569] width 293 height 226
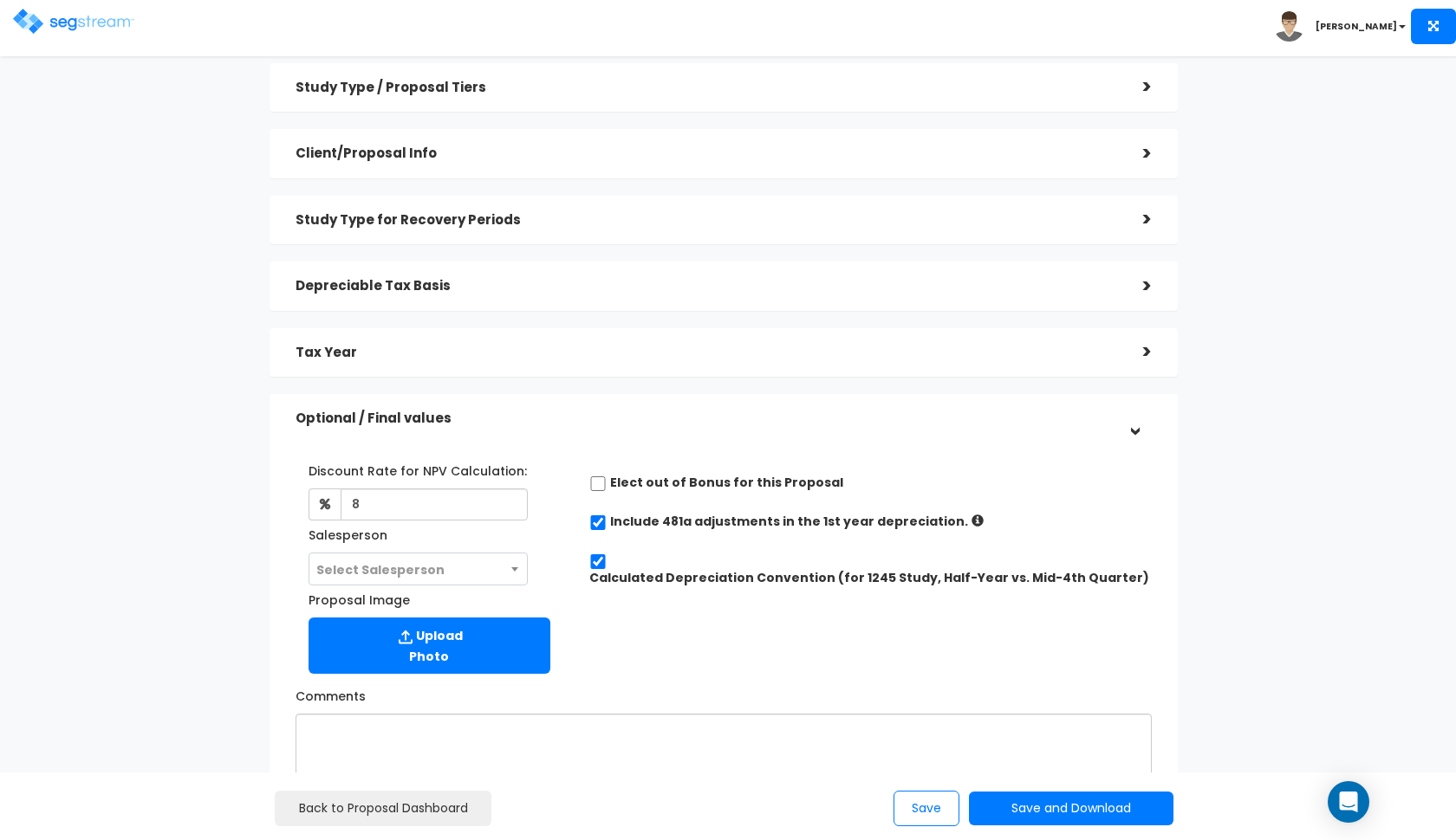
click at [506, 567] on span "Select Salesperson" at bounding box center [419, 569] width 218 height 32
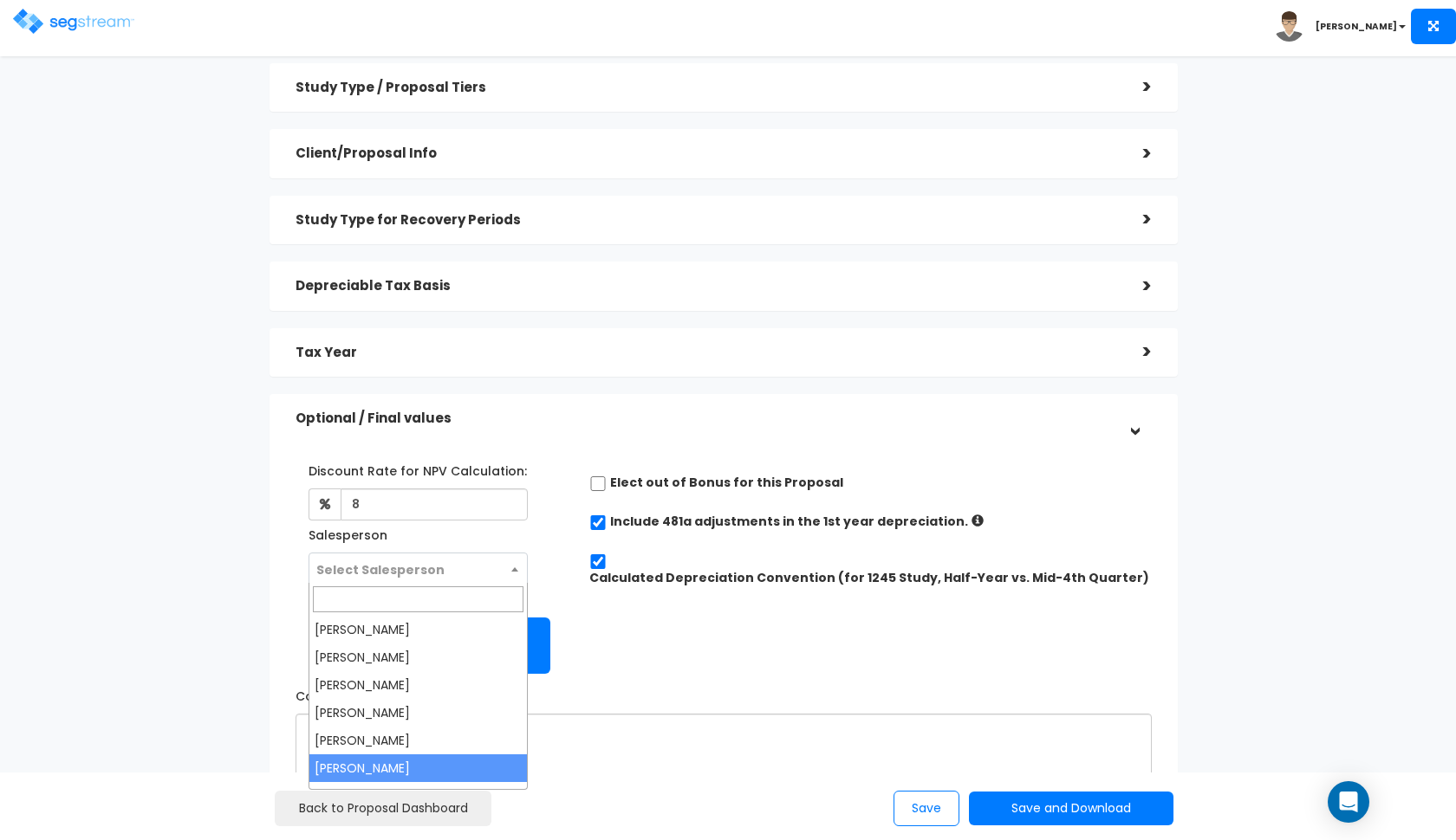
select select "190"
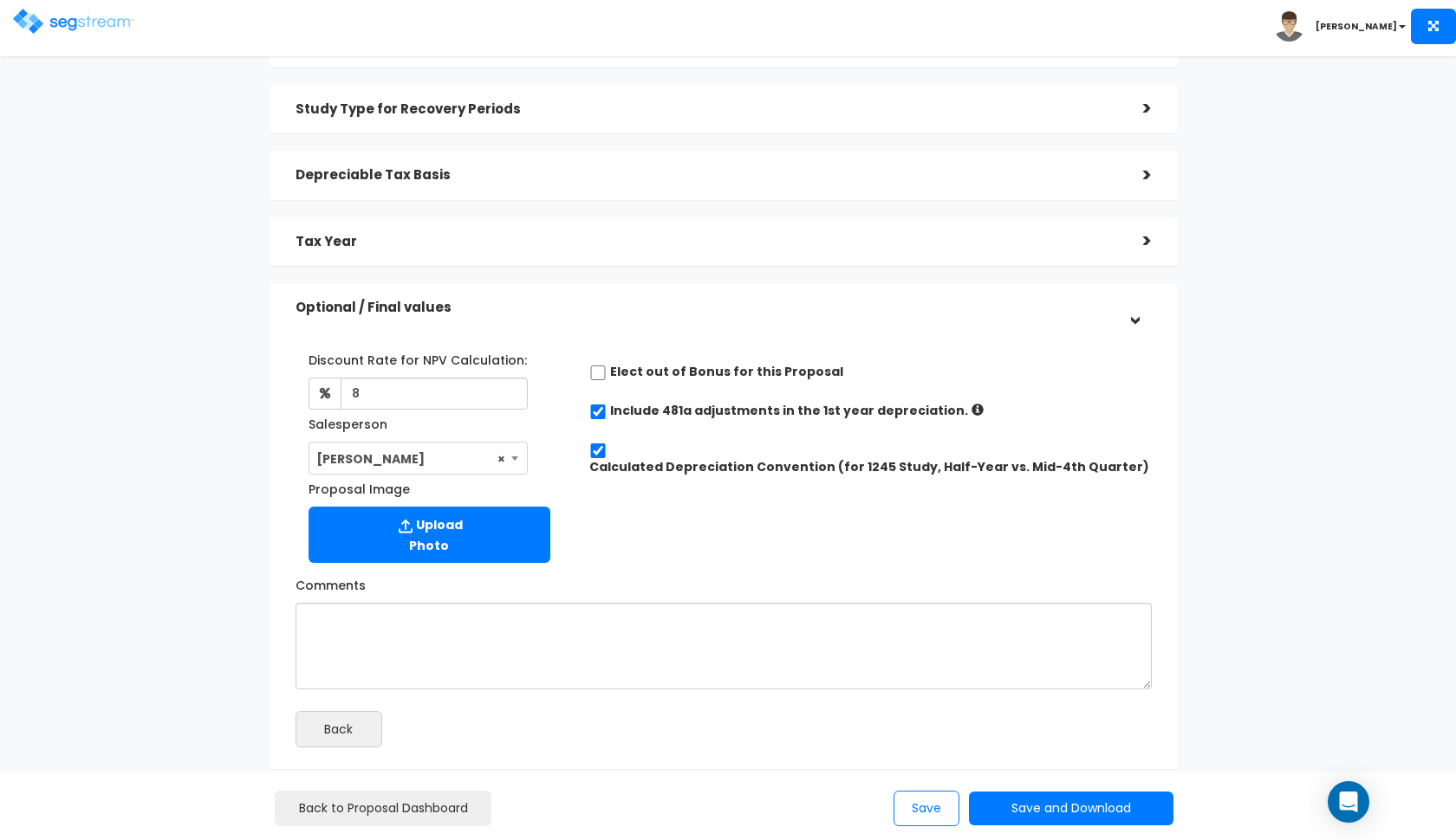
scroll to position [172, 0]
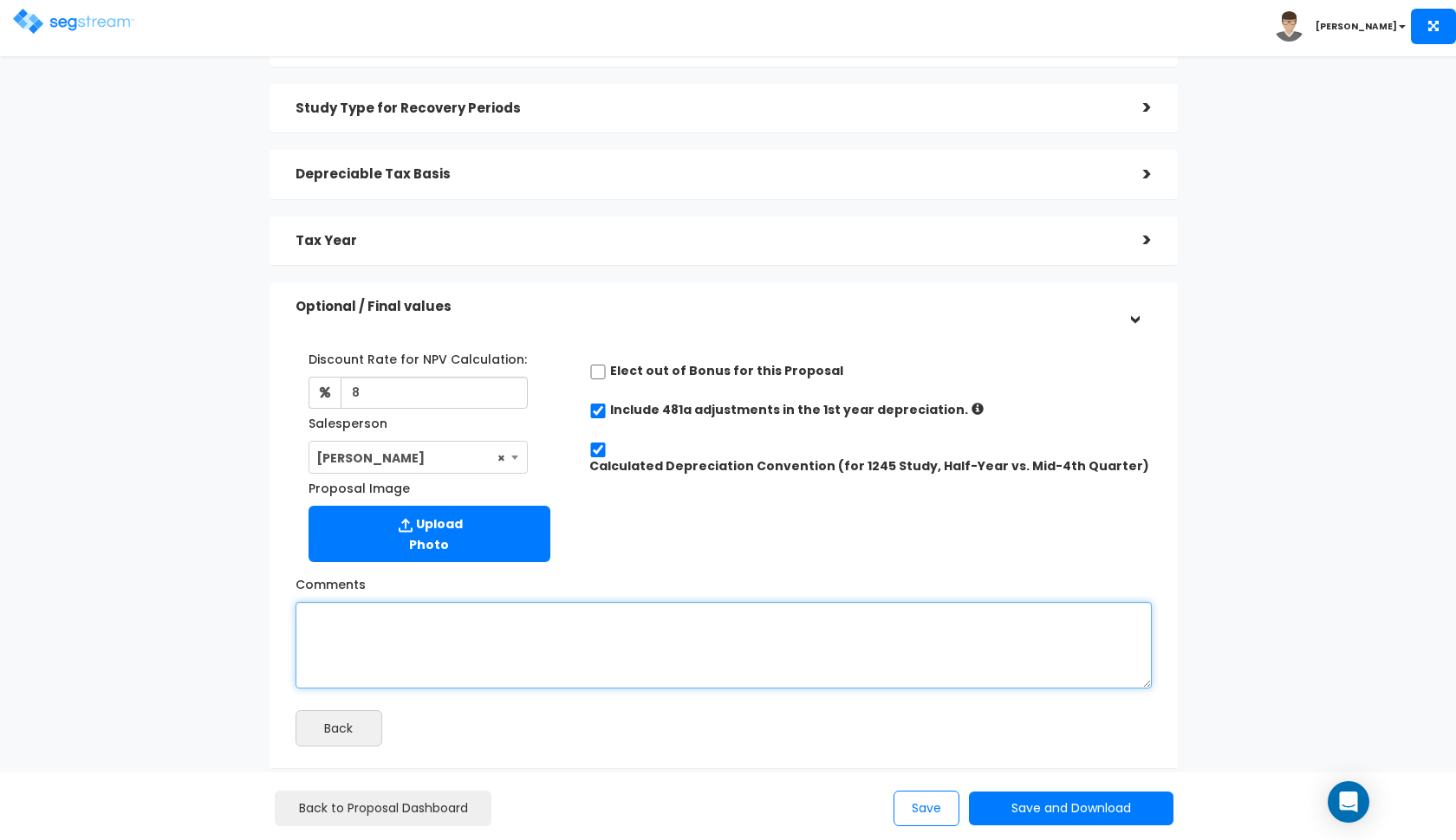
click at [651, 615] on textarea "Comments" at bounding box center [723, 645] width 857 height 87
type textarea "disposition study"
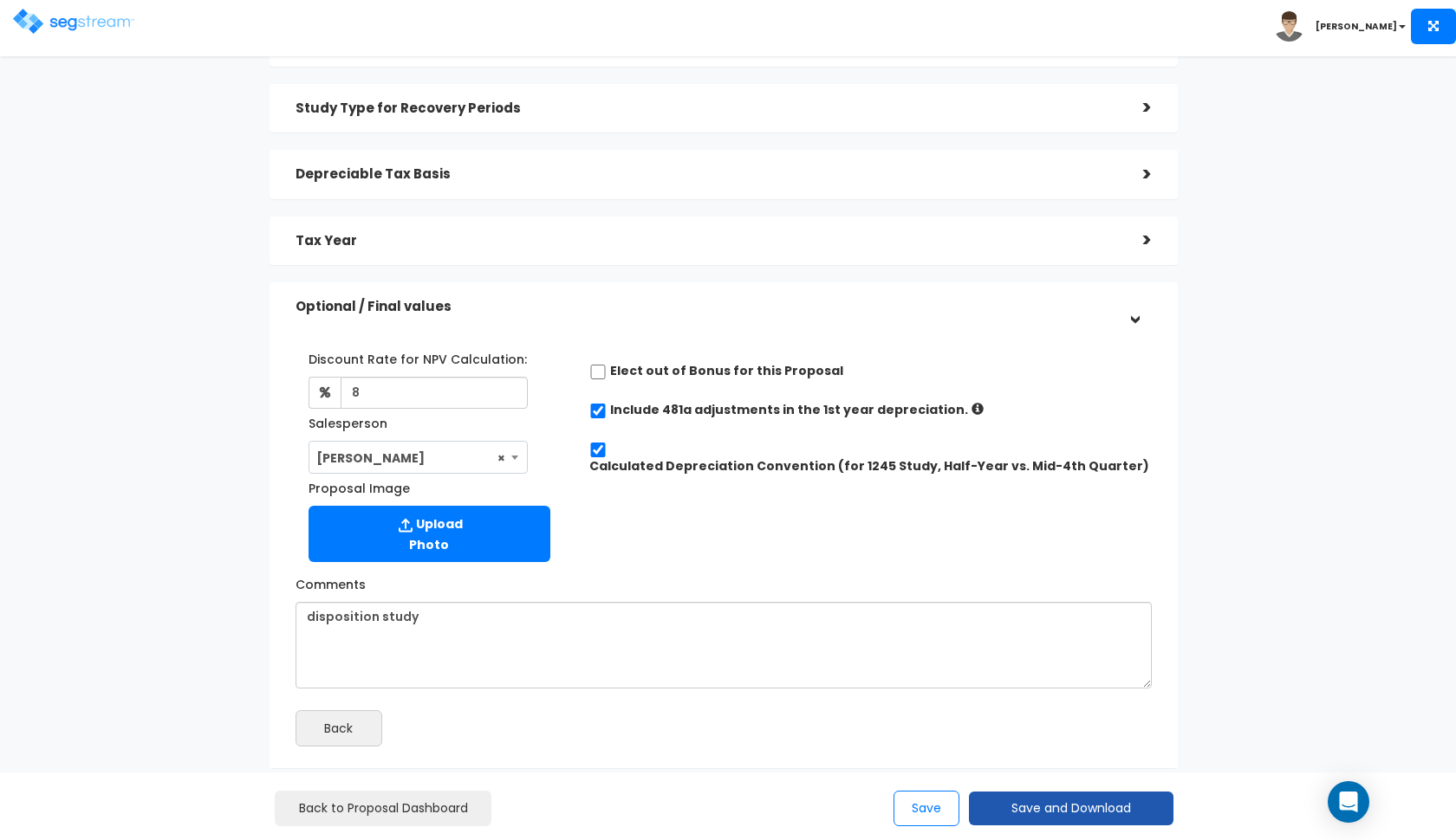
click at [1041, 821] on button "Save and Download" at bounding box center [1071, 808] width 205 height 33
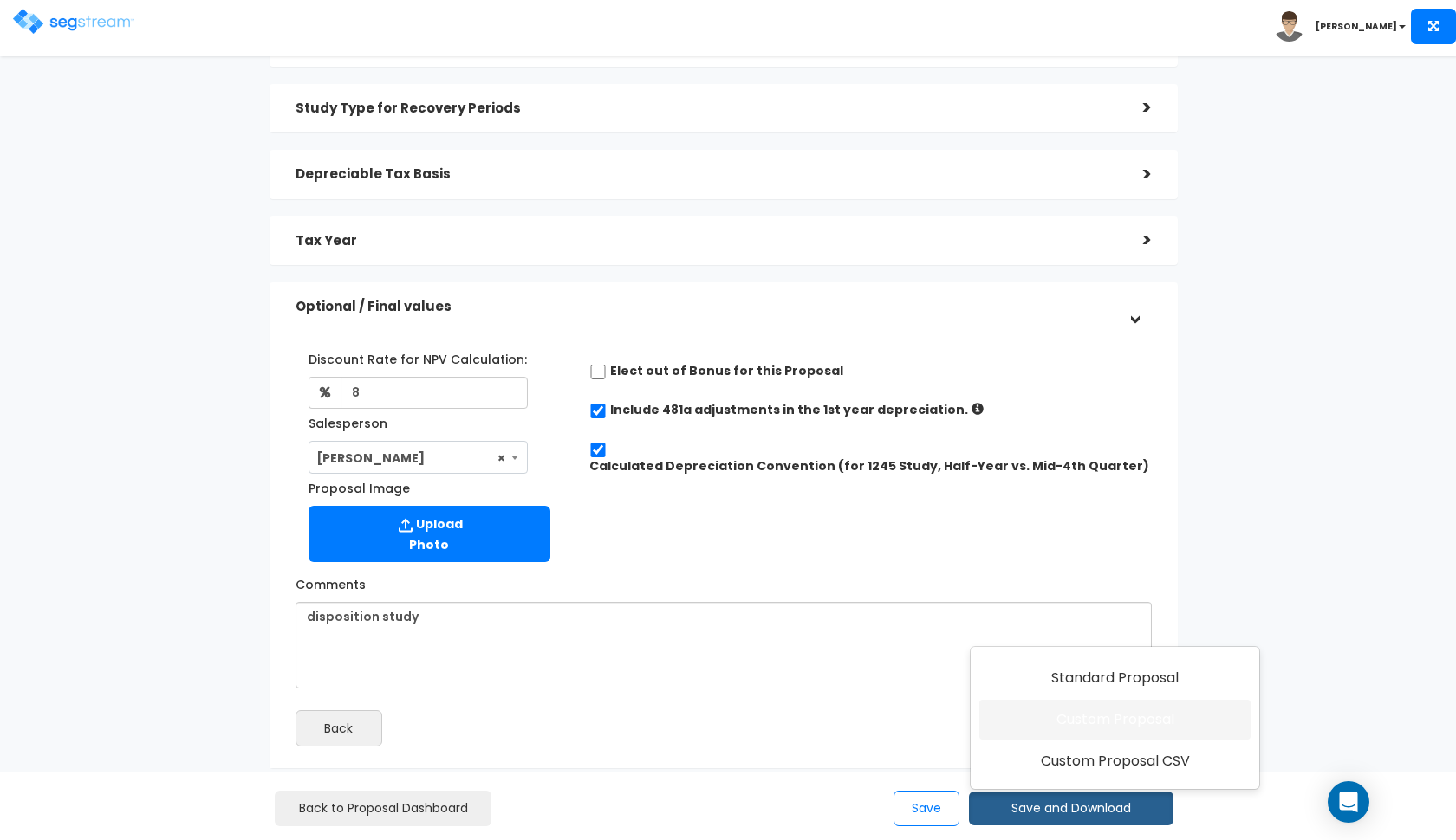
click at [1079, 728] on link "Custom Proposal" at bounding box center [1115, 720] width 272 height 40
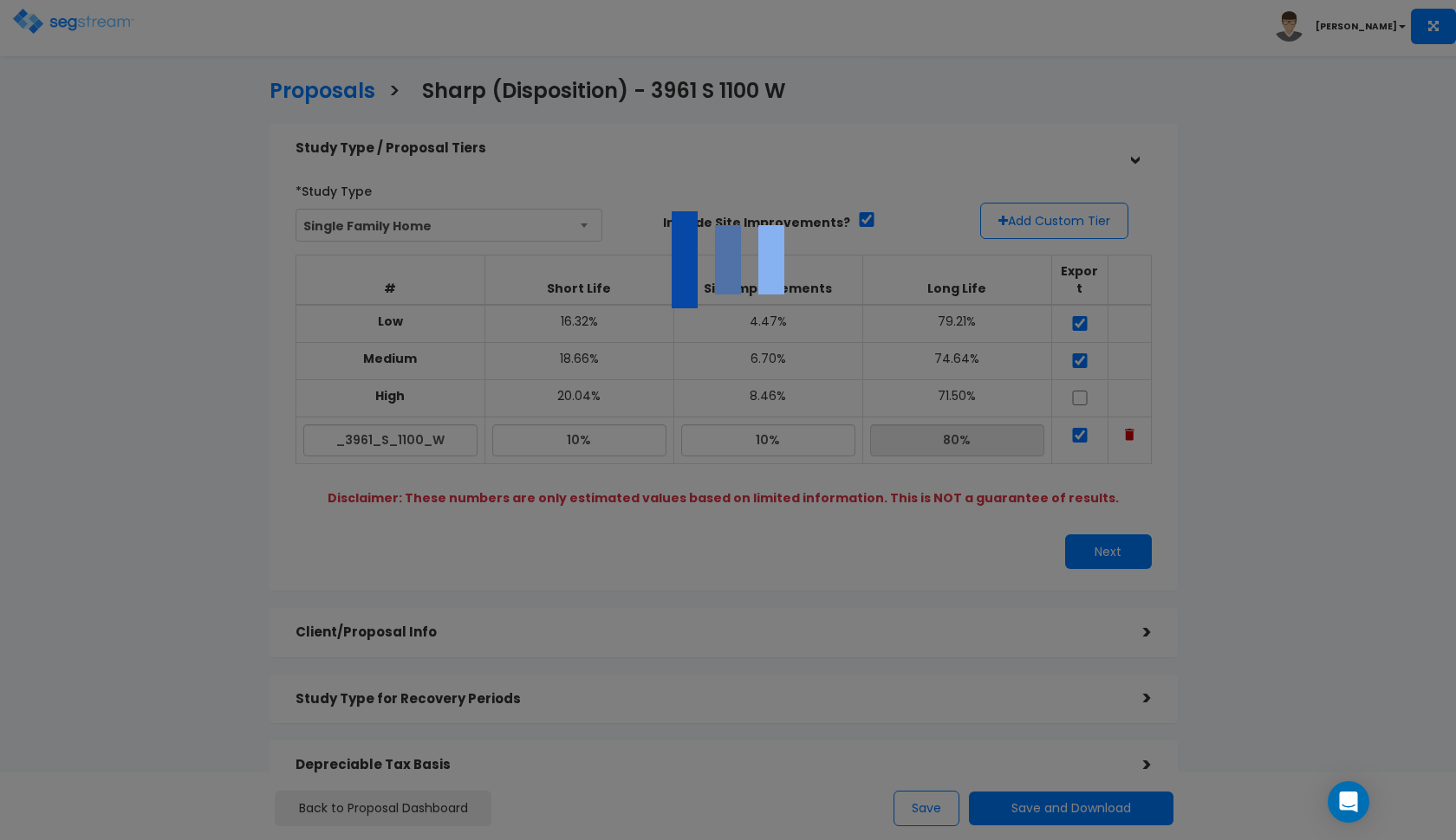
click at [794, 220] on img at bounding box center [728, 260] width 173 height 173
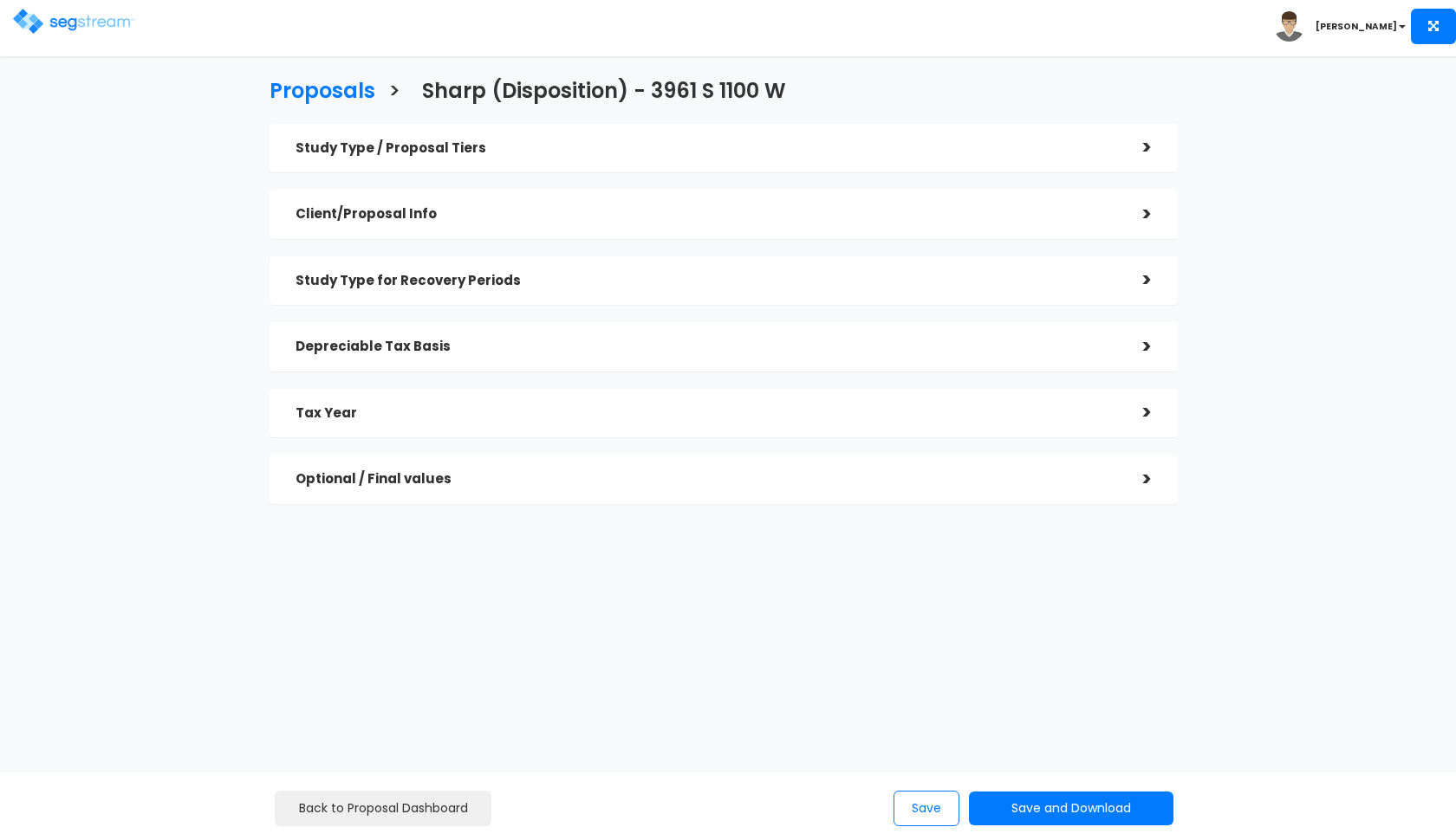
checkbox input "true"
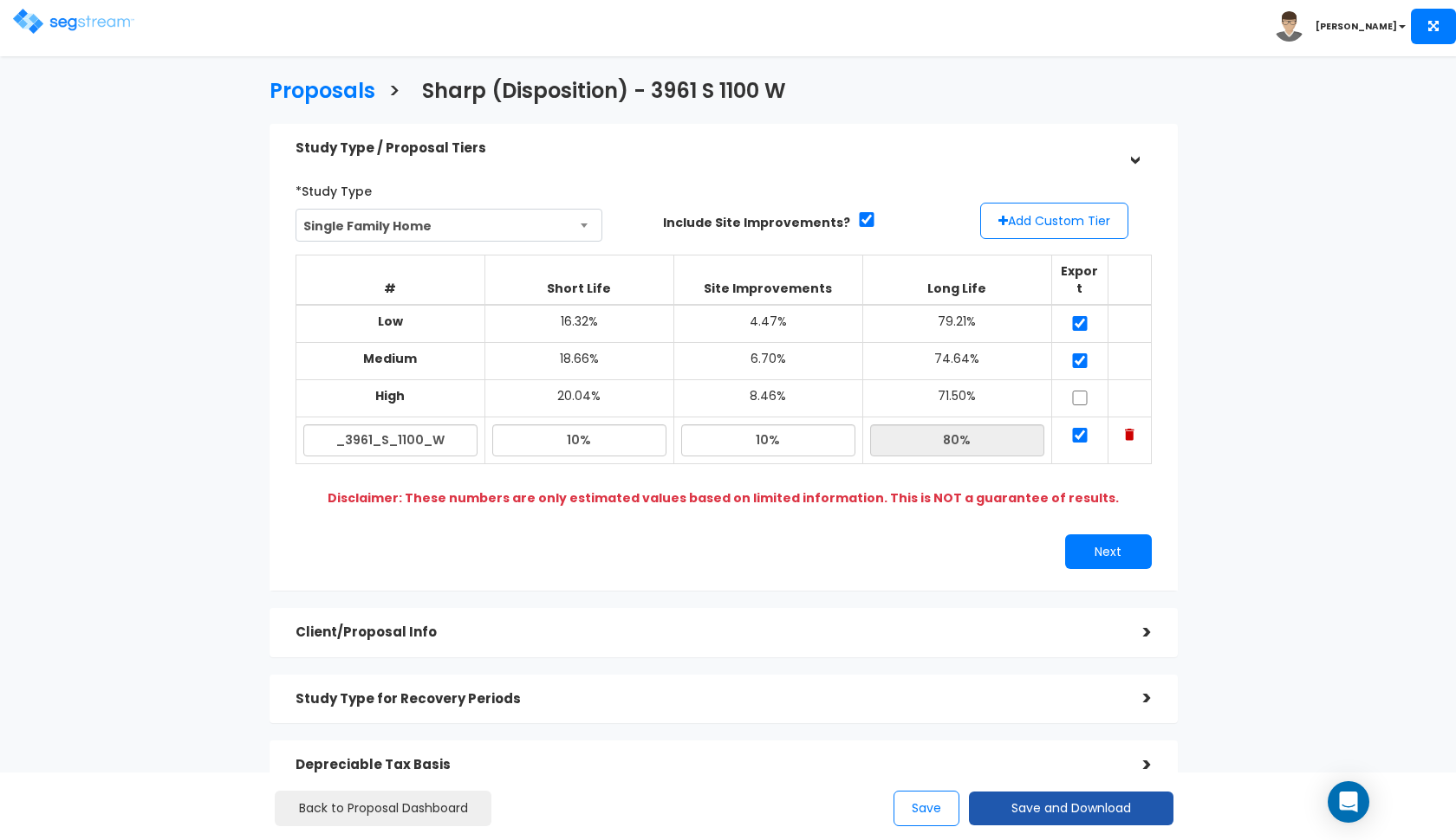
click at [1036, 813] on button "Save and Download" at bounding box center [1071, 808] width 205 height 33
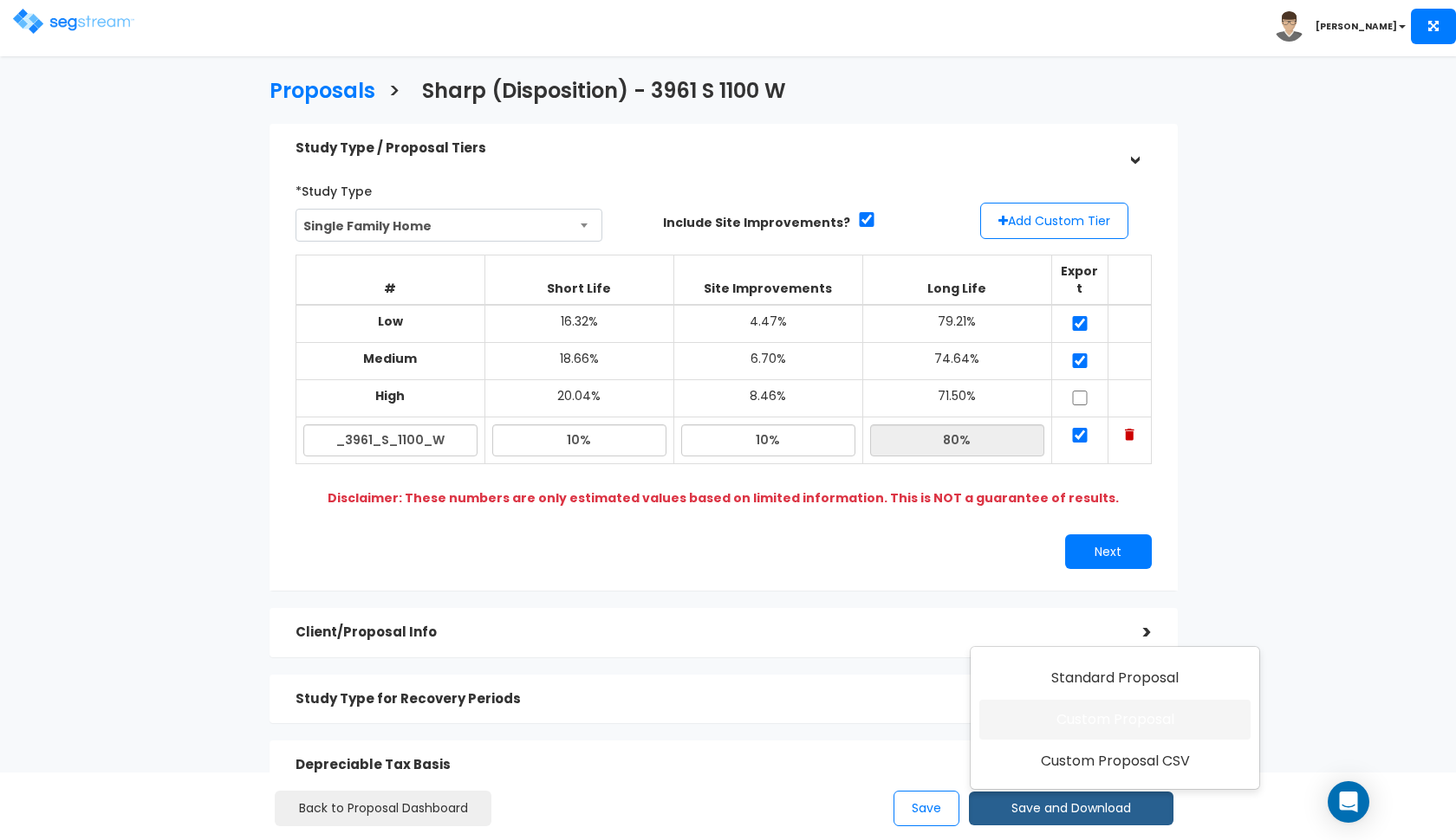
click at [1081, 728] on link "Custom Proposal" at bounding box center [1115, 720] width 272 height 40
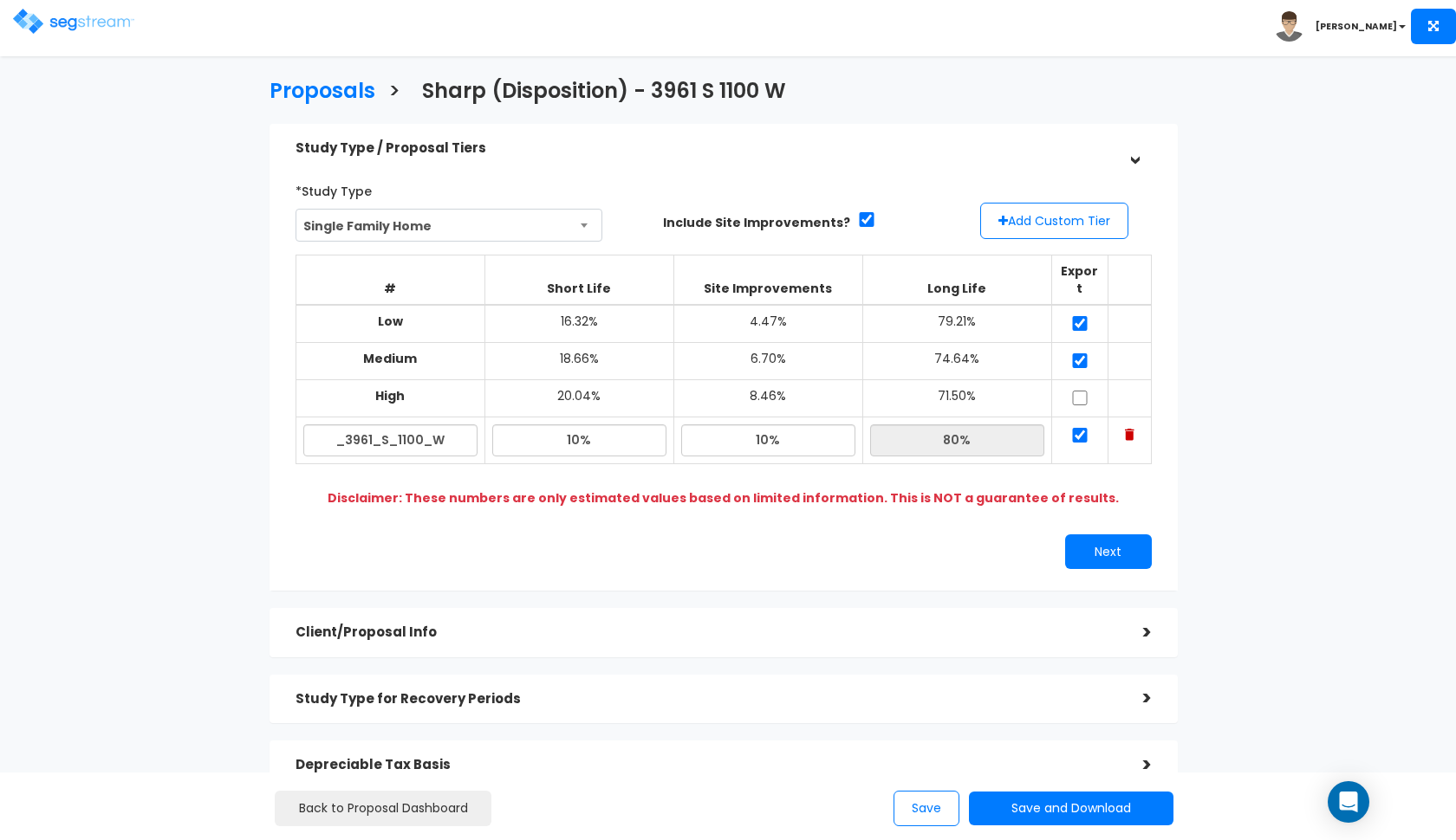
click at [915, 808] on button "Save" at bounding box center [926, 808] width 66 height 35
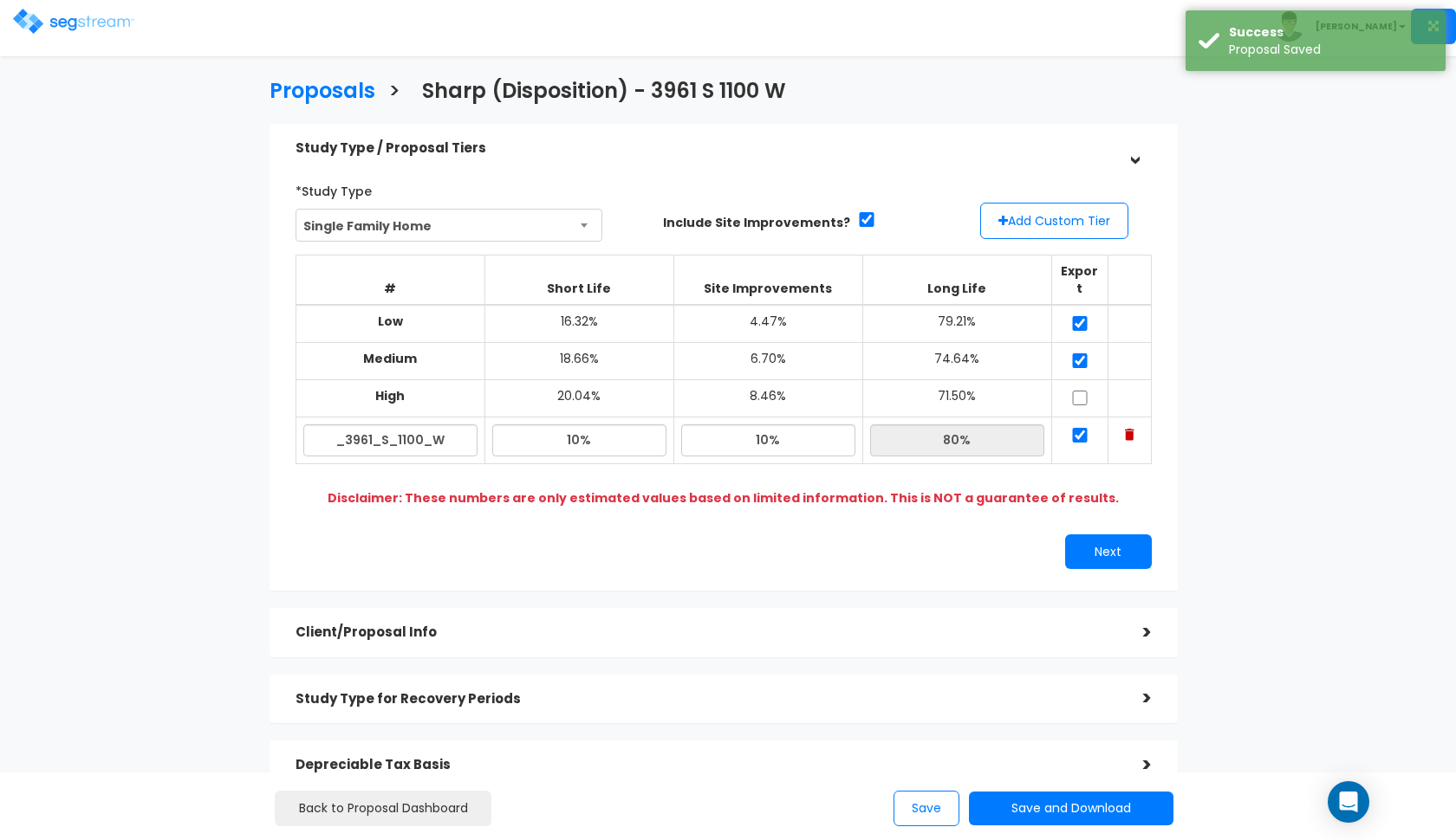
click at [23, 28] on img at bounding box center [73, 22] width 121 height 25
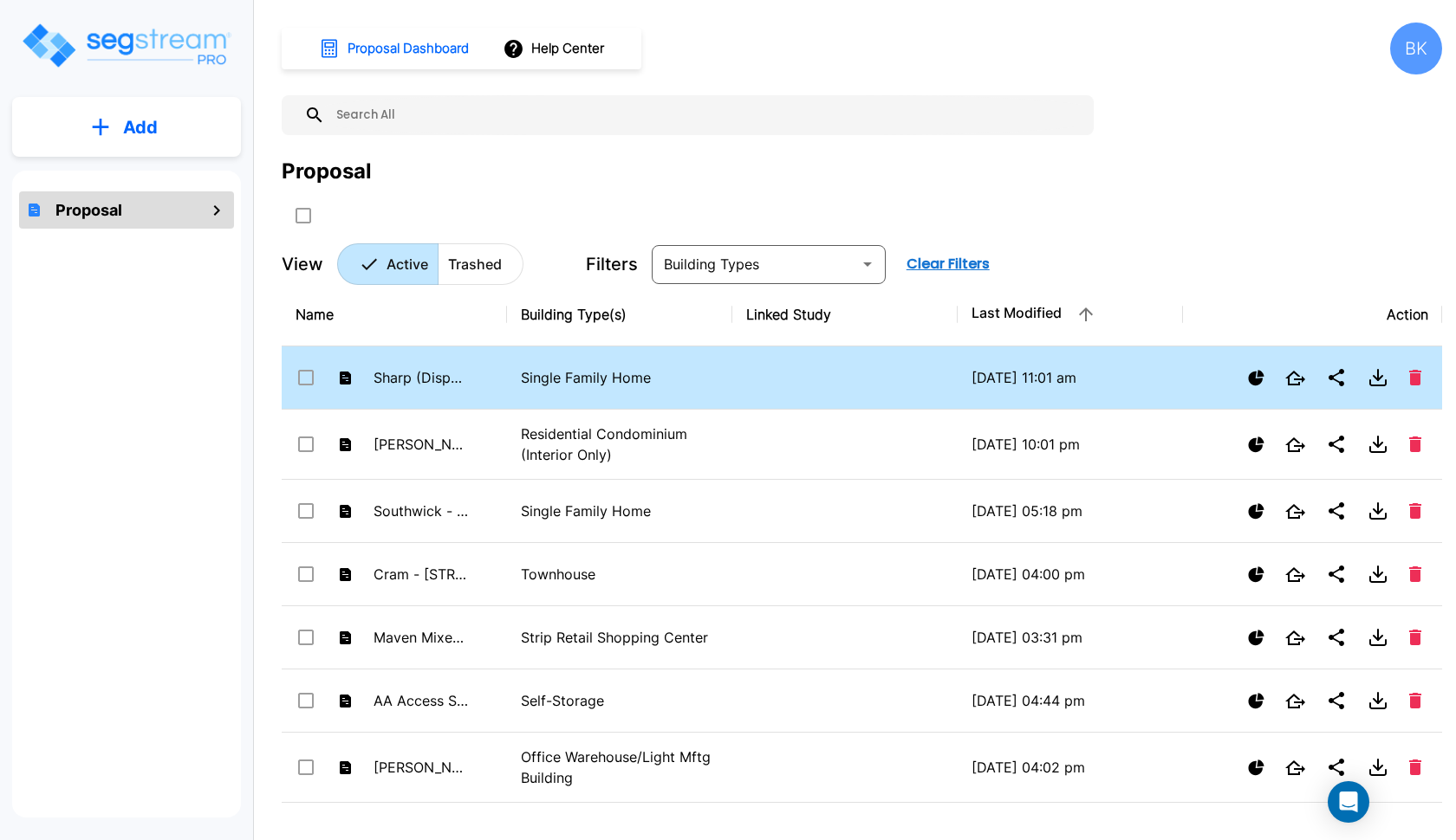
click at [478, 383] on td "Sharp (Disposition) - 3961 S 1100 W" at bounding box center [394, 378] width 226 height 63
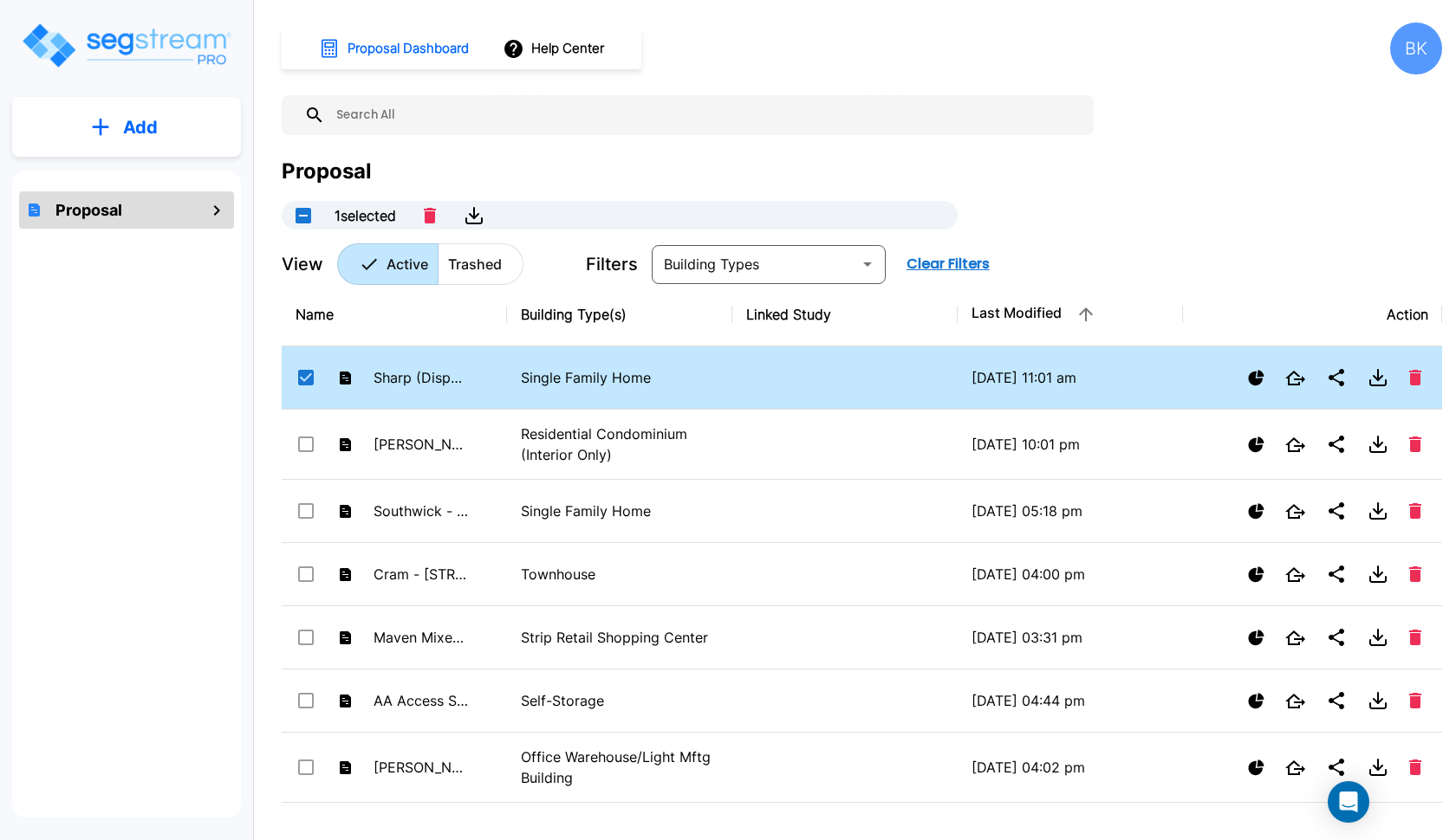
click at [478, 383] on td "Sharp (Disposition) - 3961 S 1100 W" at bounding box center [394, 378] width 226 height 63
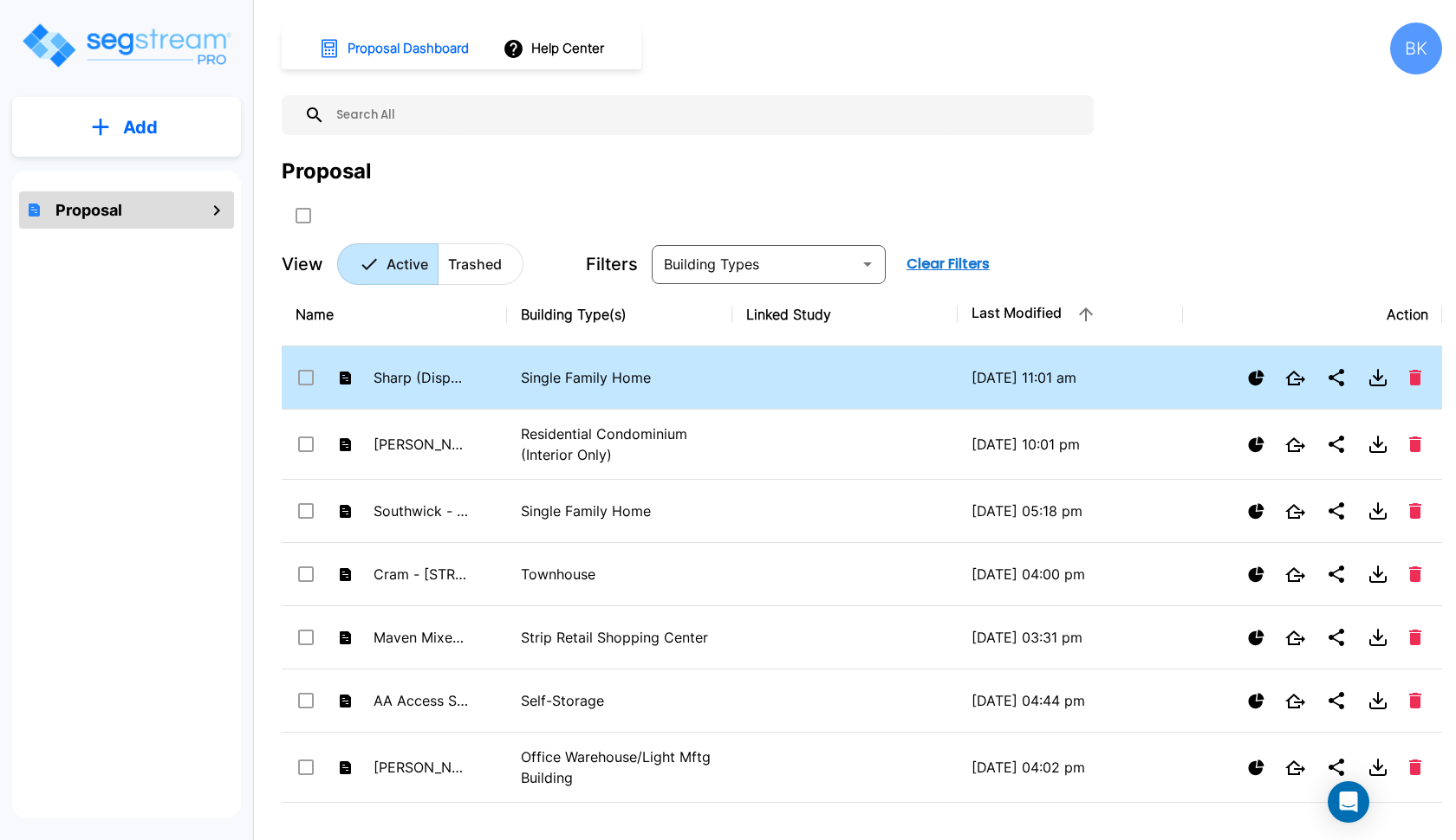
checkbox input "false"
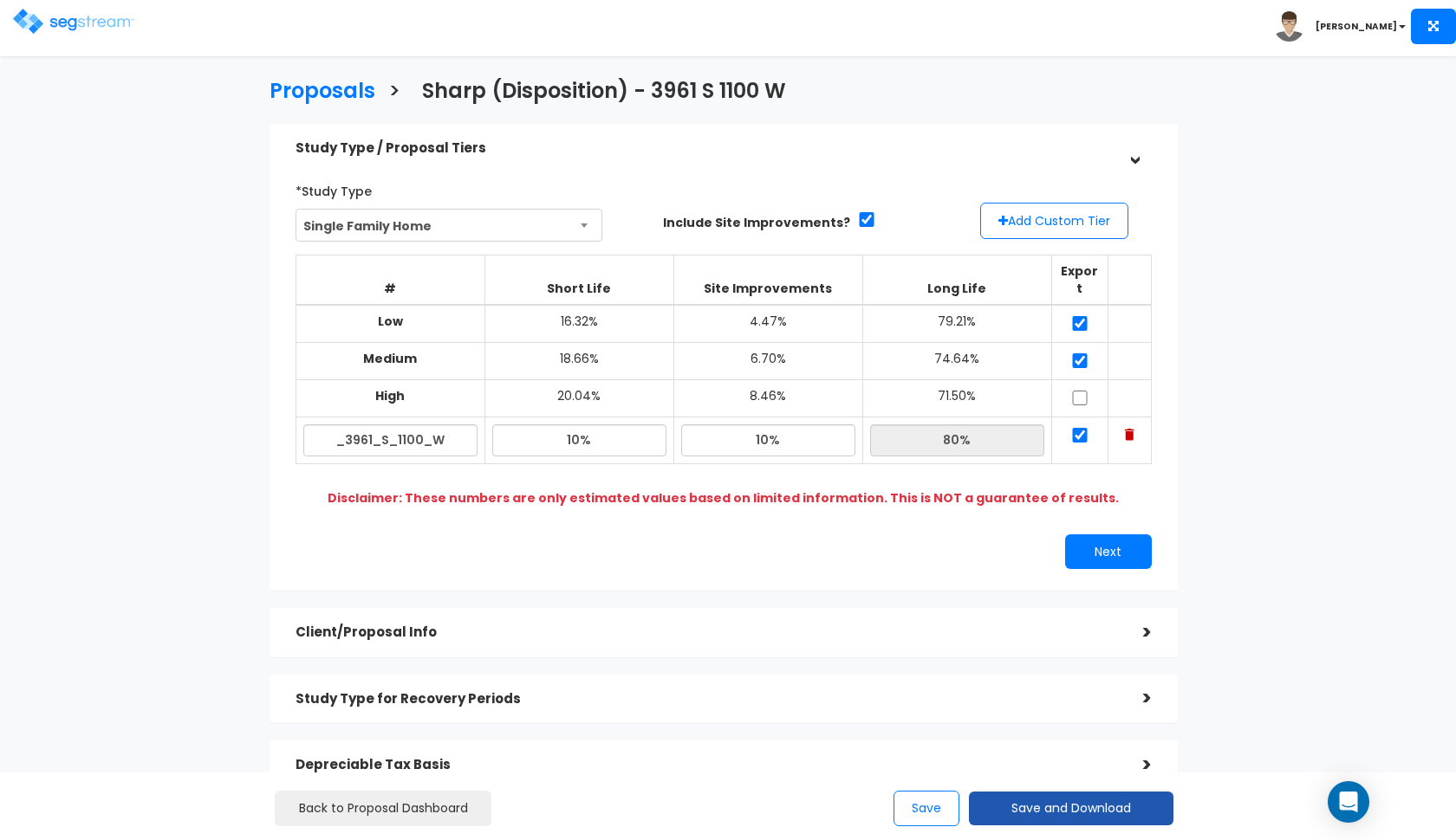
click at [1101, 808] on button "Save and Download" at bounding box center [1071, 808] width 205 height 33
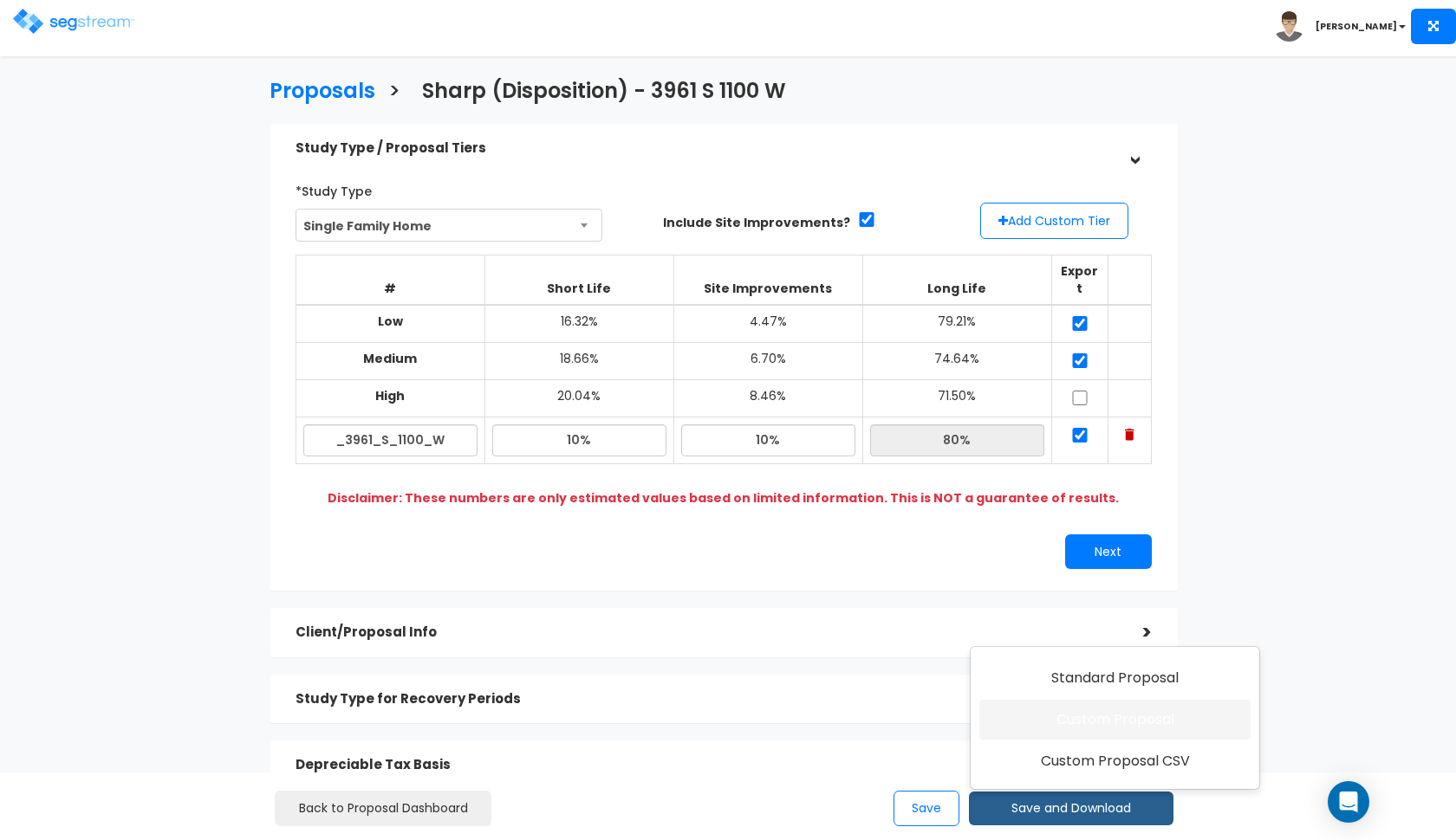
click at [1127, 726] on link "Custom Proposal" at bounding box center [1115, 720] width 272 height 40
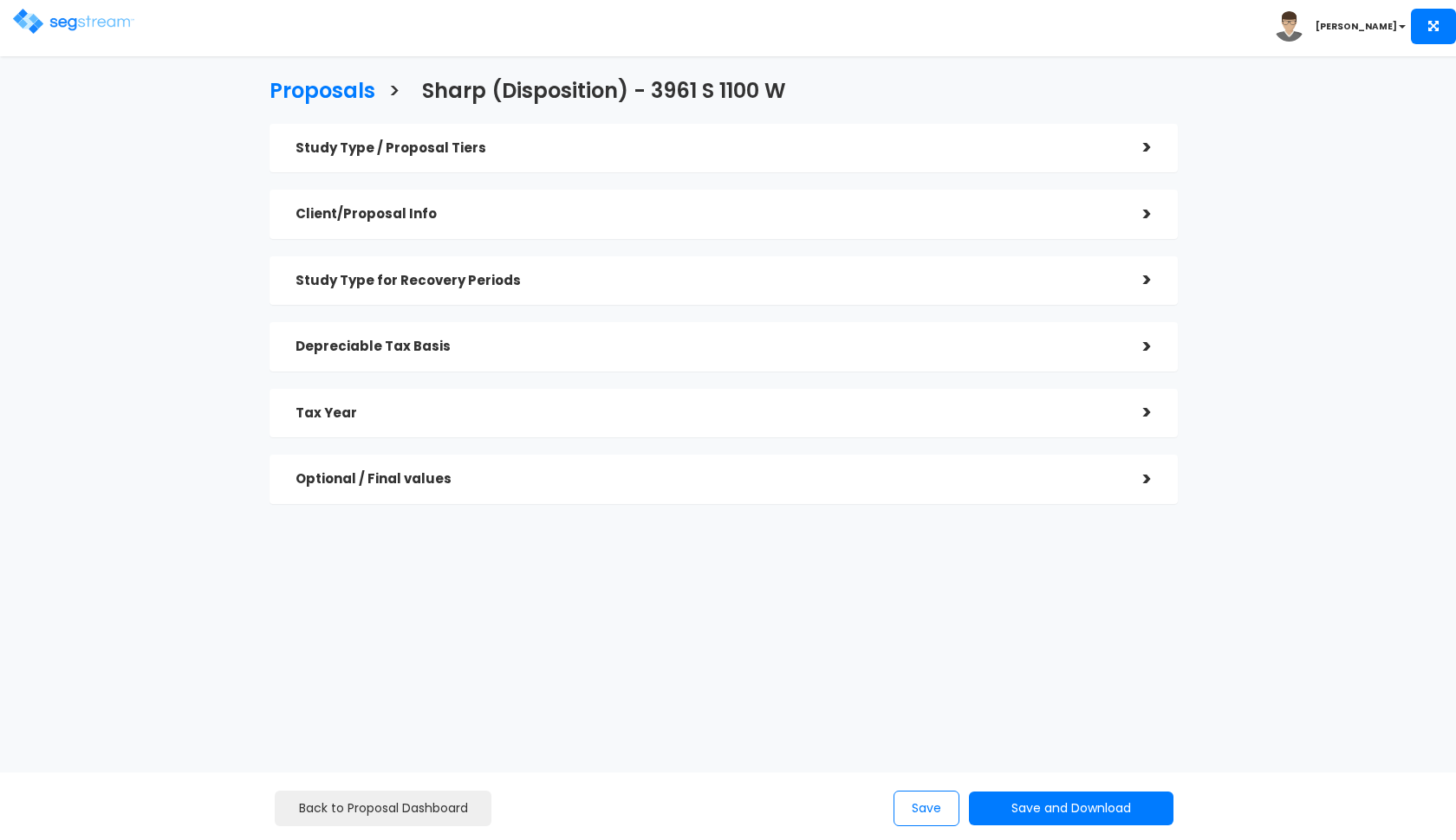
checkbox input "true"
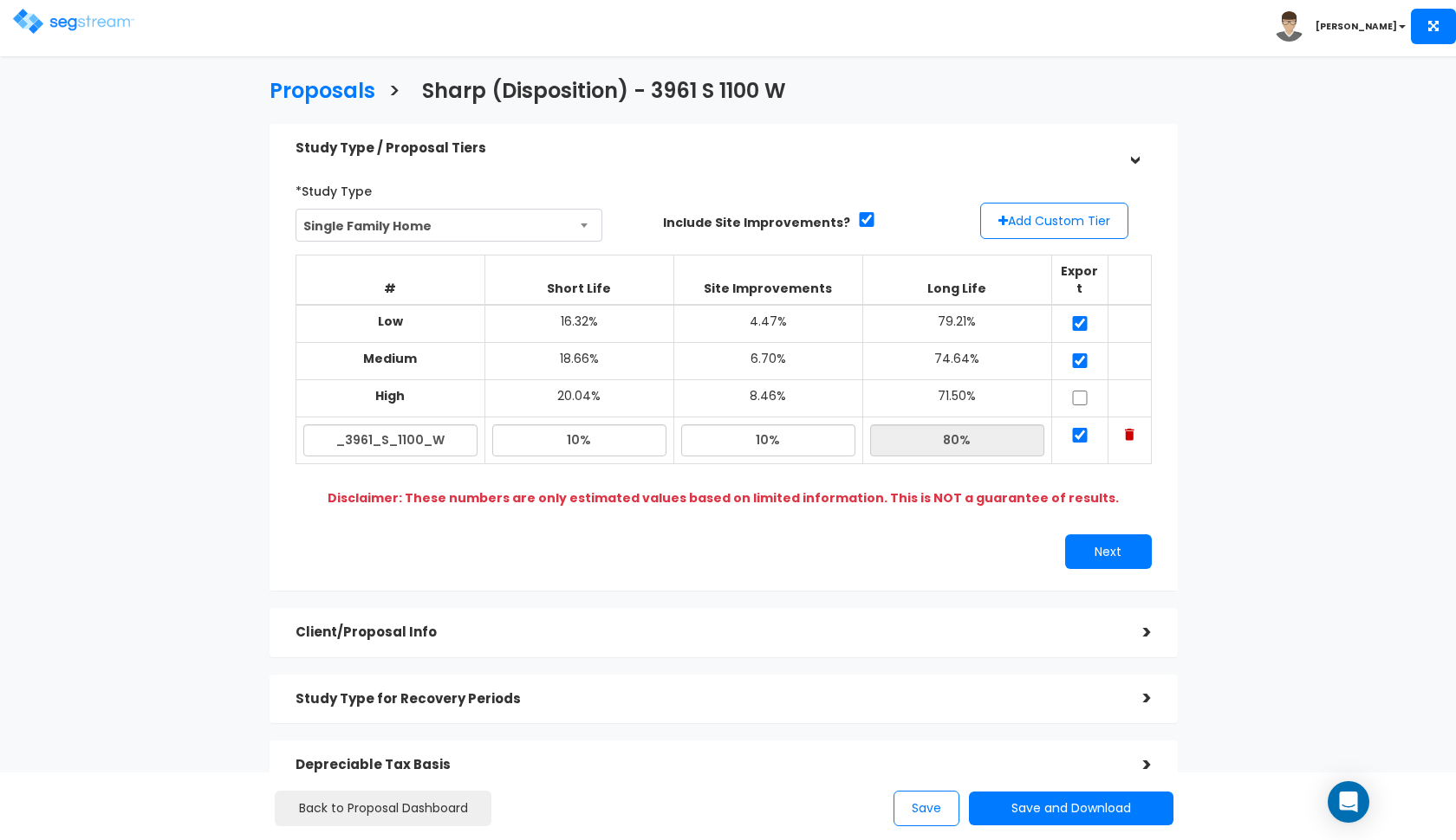
click at [1076, 391] on input "checkbox" at bounding box center [1080, 398] width 17 height 14
checkbox input "true"
click at [1104, 534] on button "Next" at bounding box center [1108, 551] width 87 height 34
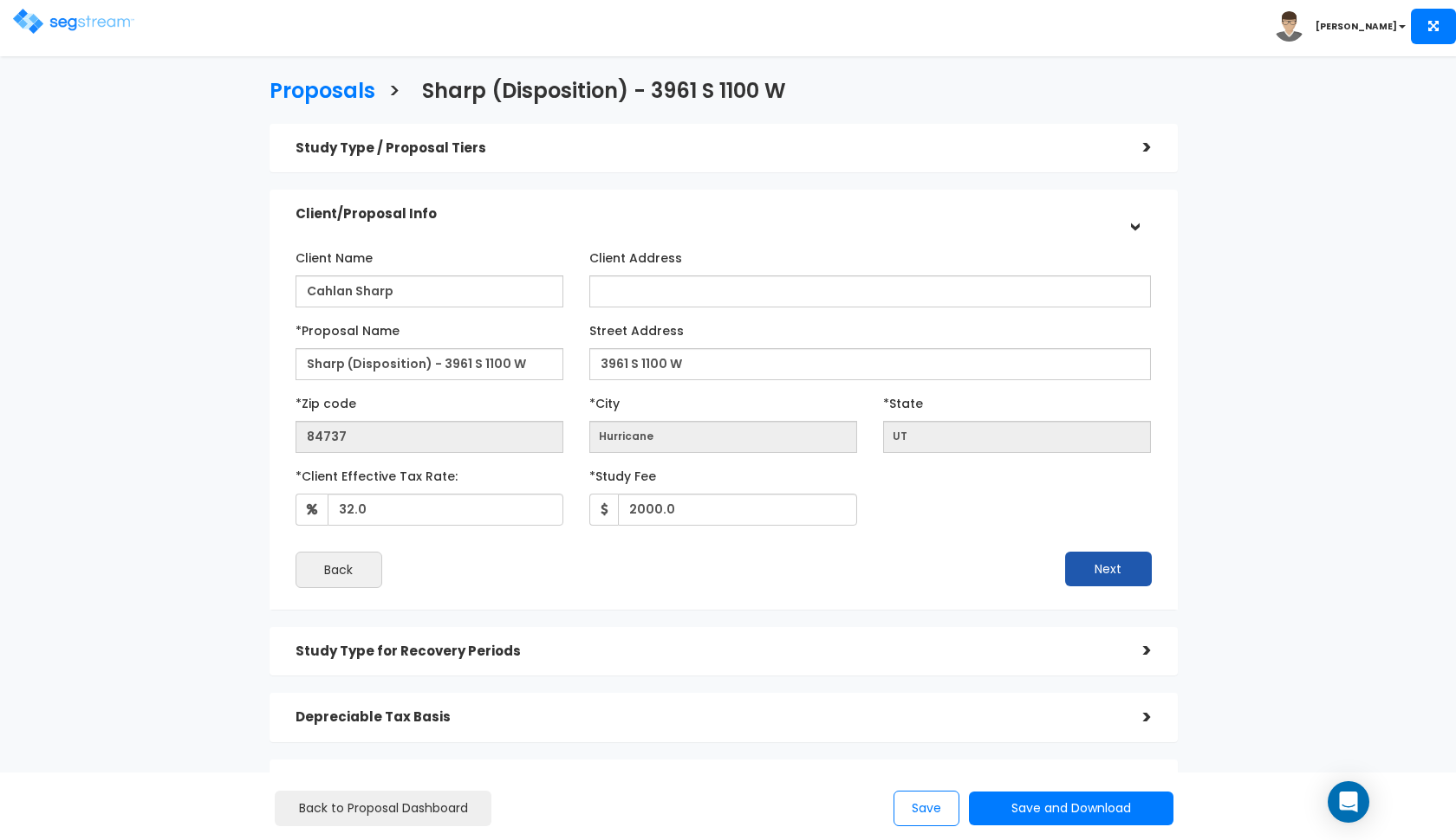
click at [1117, 569] on button "Next" at bounding box center [1108, 569] width 87 height 34
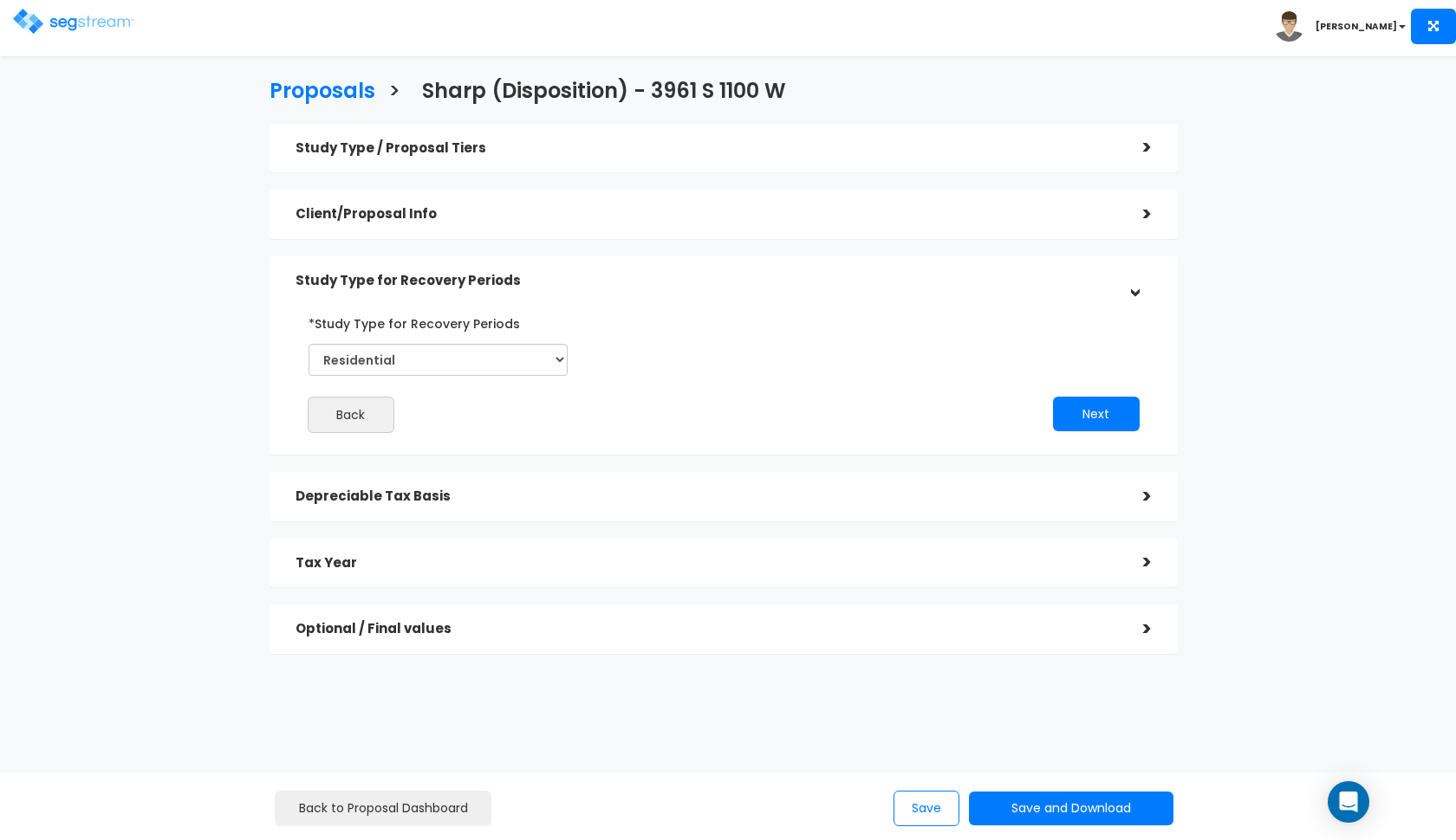
click at [1092, 430] on div "Back Next" at bounding box center [723, 371] width 882 height 124
click at [1096, 420] on button "Next" at bounding box center [1096, 414] width 87 height 34
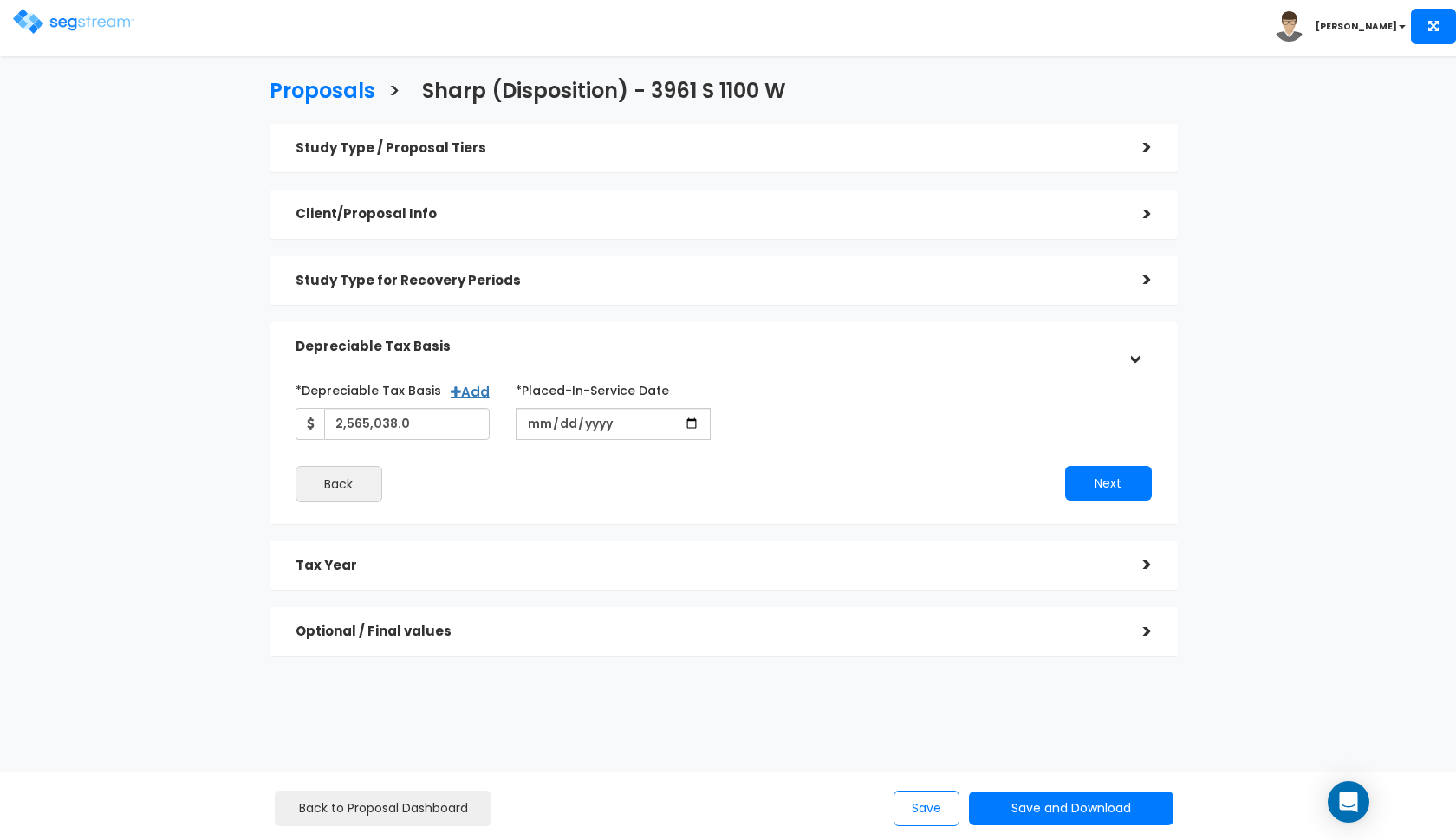
click at [1096, 445] on div "*Depreciable Tax Basis Add 2,565,038.0 *Placed-In-Service Date 2024-06-24 *Purc…" at bounding box center [723, 439] width 857 height 126
click at [1096, 469] on button "Next" at bounding box center [1108, 484] width 87 height 34
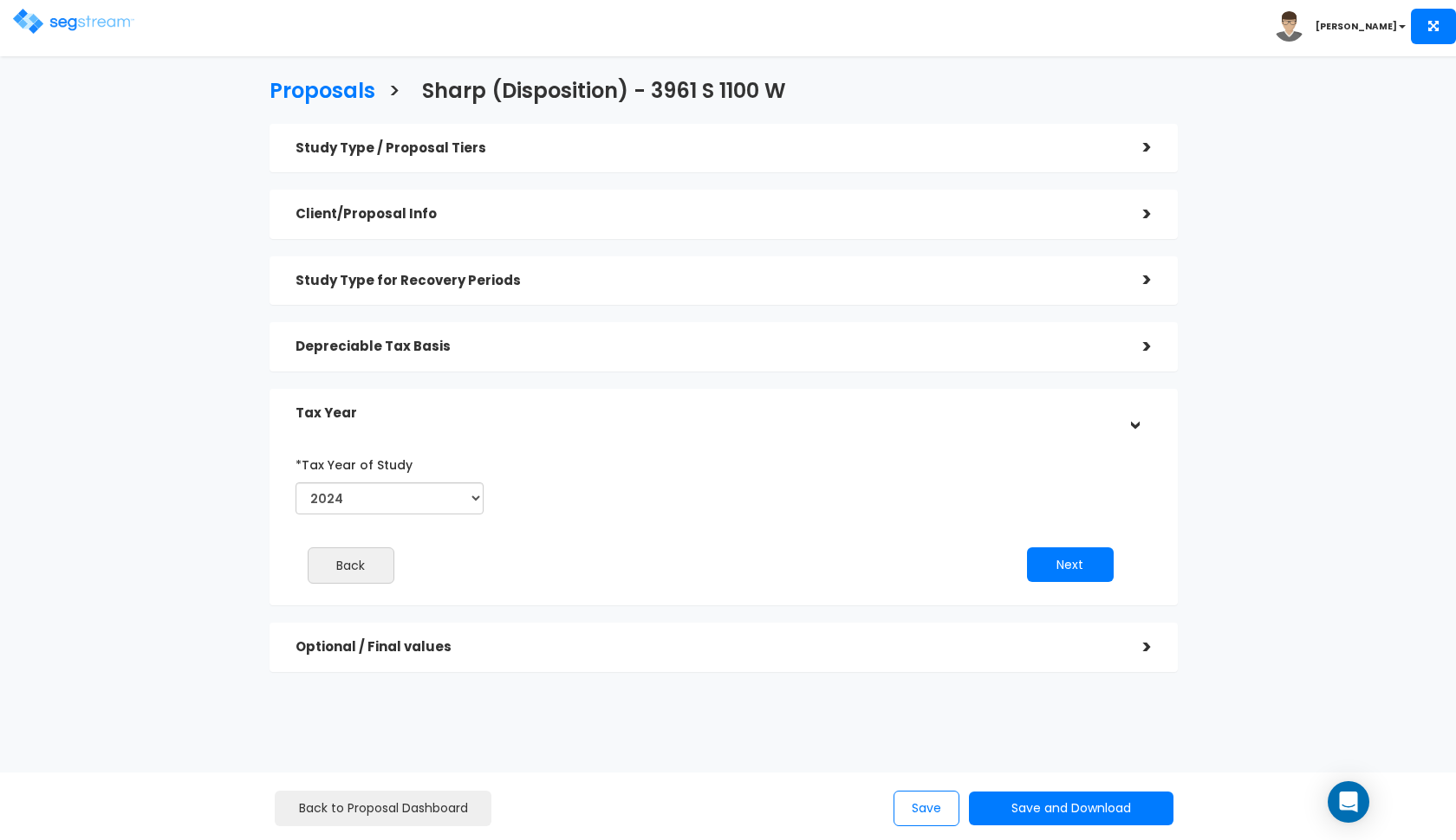
click at [1091, 541] on div "*Tax Year of Study 2024 2025 2026 Prior Accumulated Depreciation Back Next" at bounding box center [710, 523] width 857 height 163
click at [1082, 556] on button "Next" at bounding box center [1071, 565] width 87 height 34
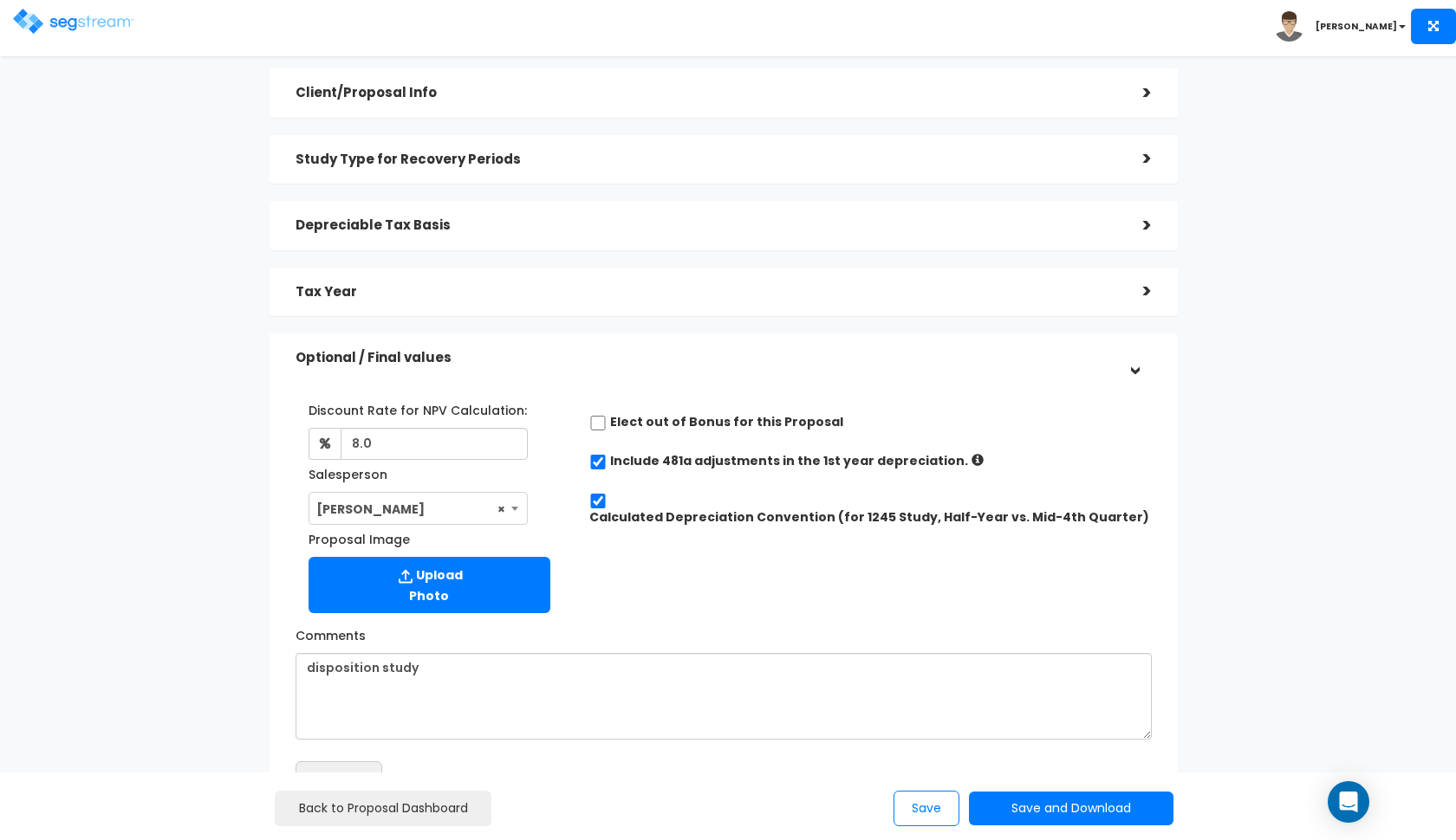
scroll to position [151, 0]
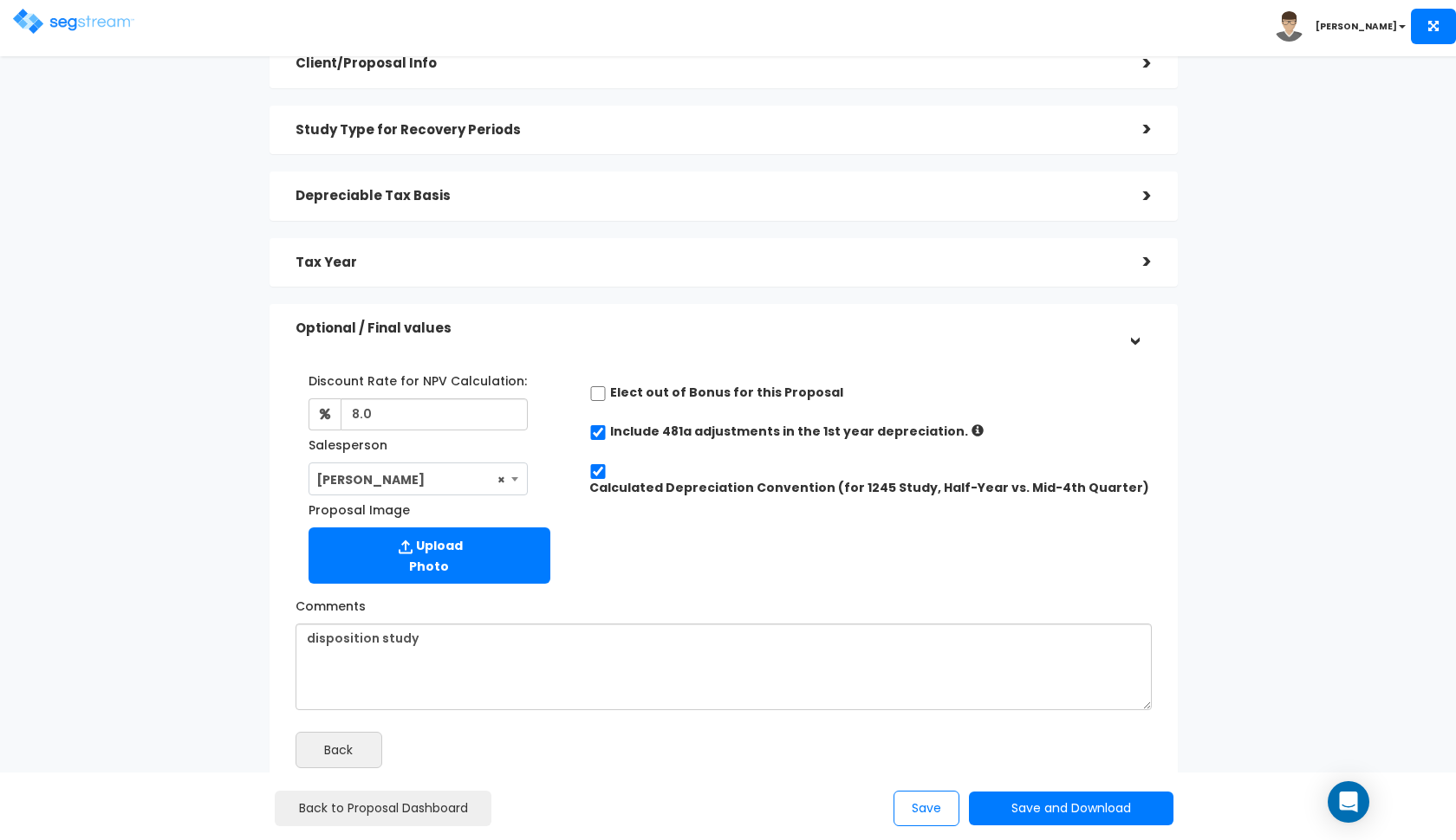
click at [1064, 788] on div "Back to Proposal Dashboard Save Save and Download Standard Proposal Custom Prop…" at bounding box center [728, 807] width 1179 height 40
click at [1062, 793] on button "Save and Download" at bounding box center [1071, 808] width 205 height 33
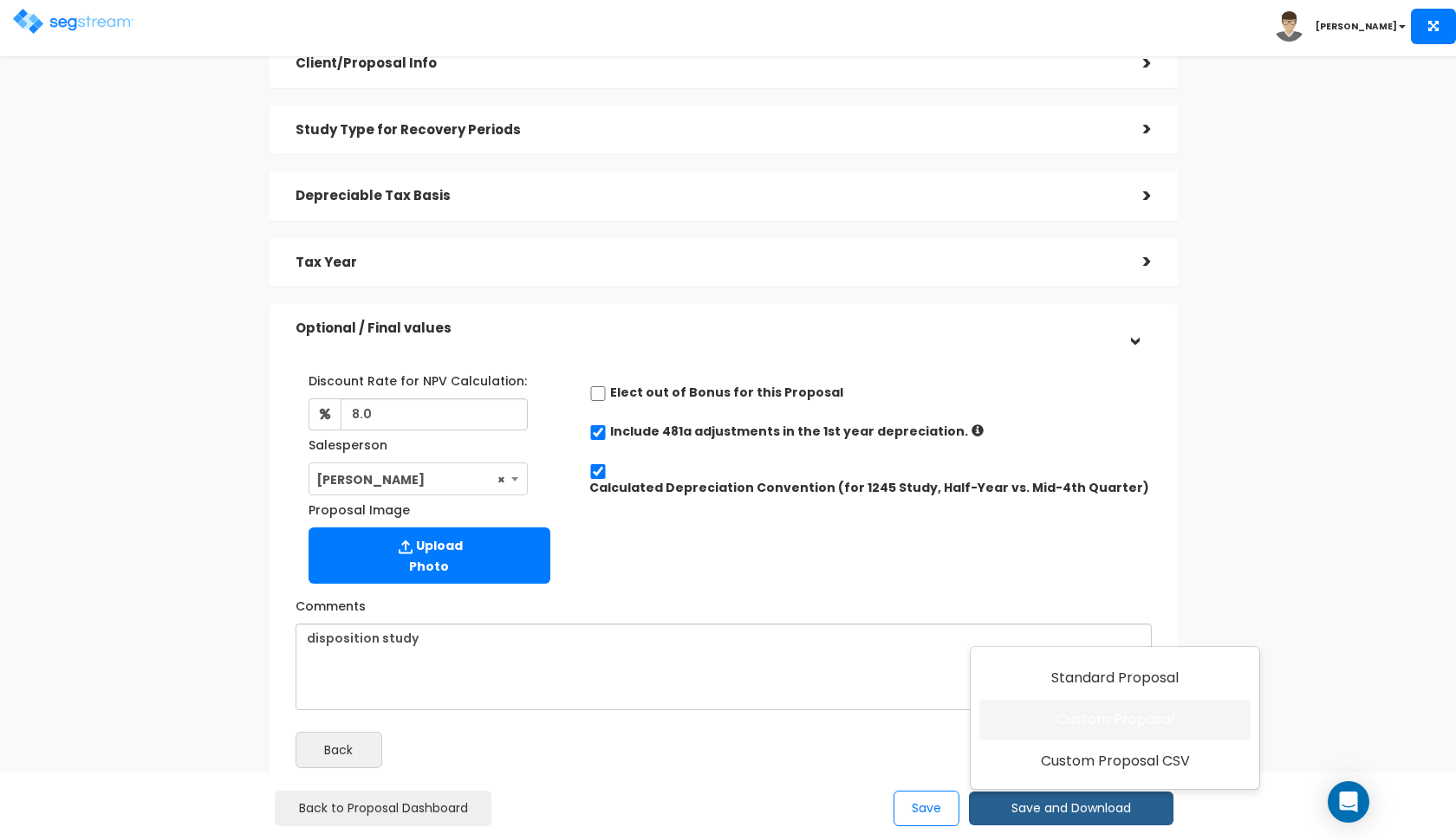
click at [1147, 718] on link "Custom Proposal" at bounding box center [1115, 720] width 272 height 40
